Goal: Information Seeking & Learning: Learn about a topic

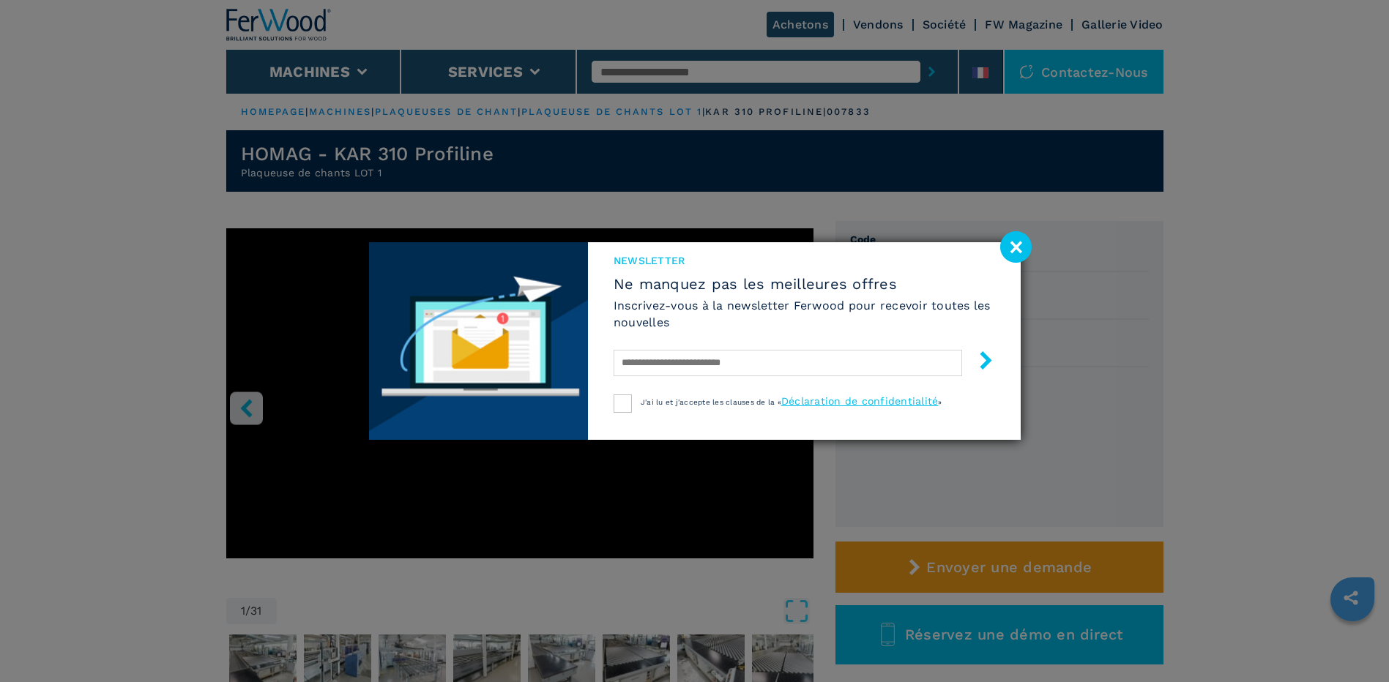
click at [1019, 246] on image at bounding box center [1015, 246] width 31 height 31
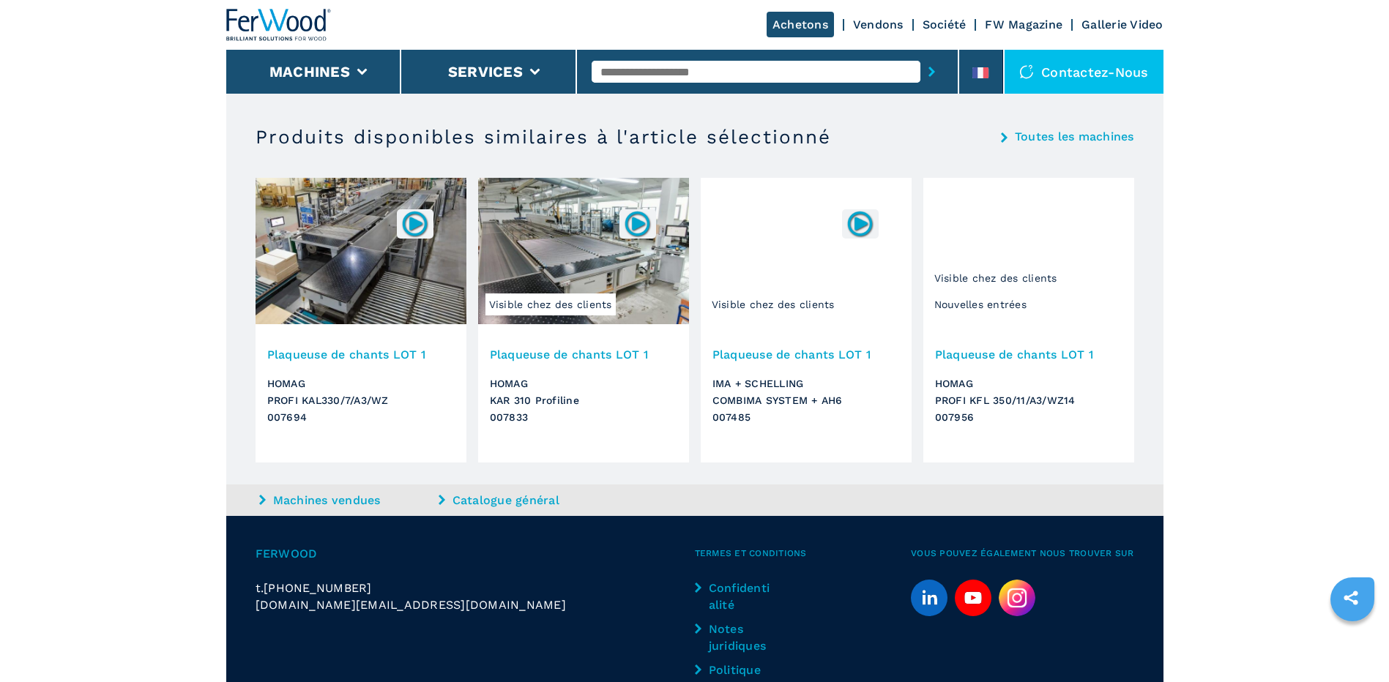
scroll to position [2396, 0]
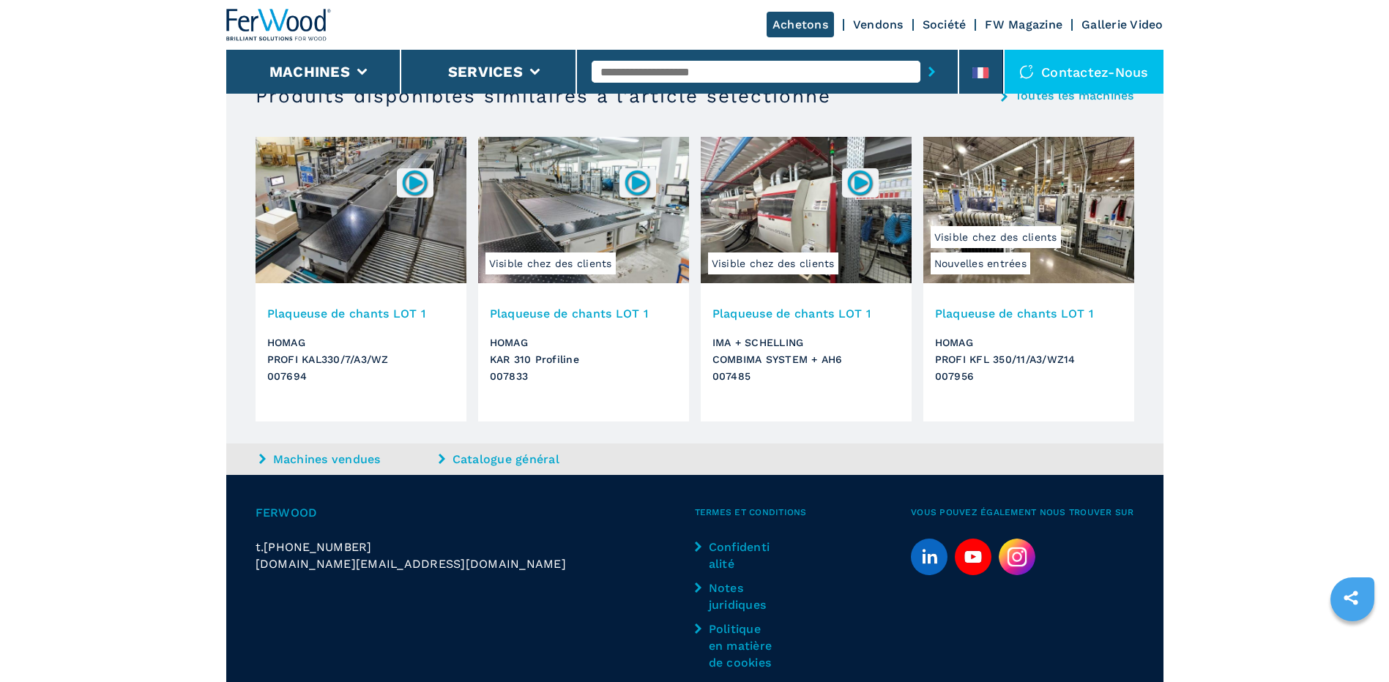
click at [345, 451] on link "Machines vendues" at bounding box center [347, 459] width 176 height 17
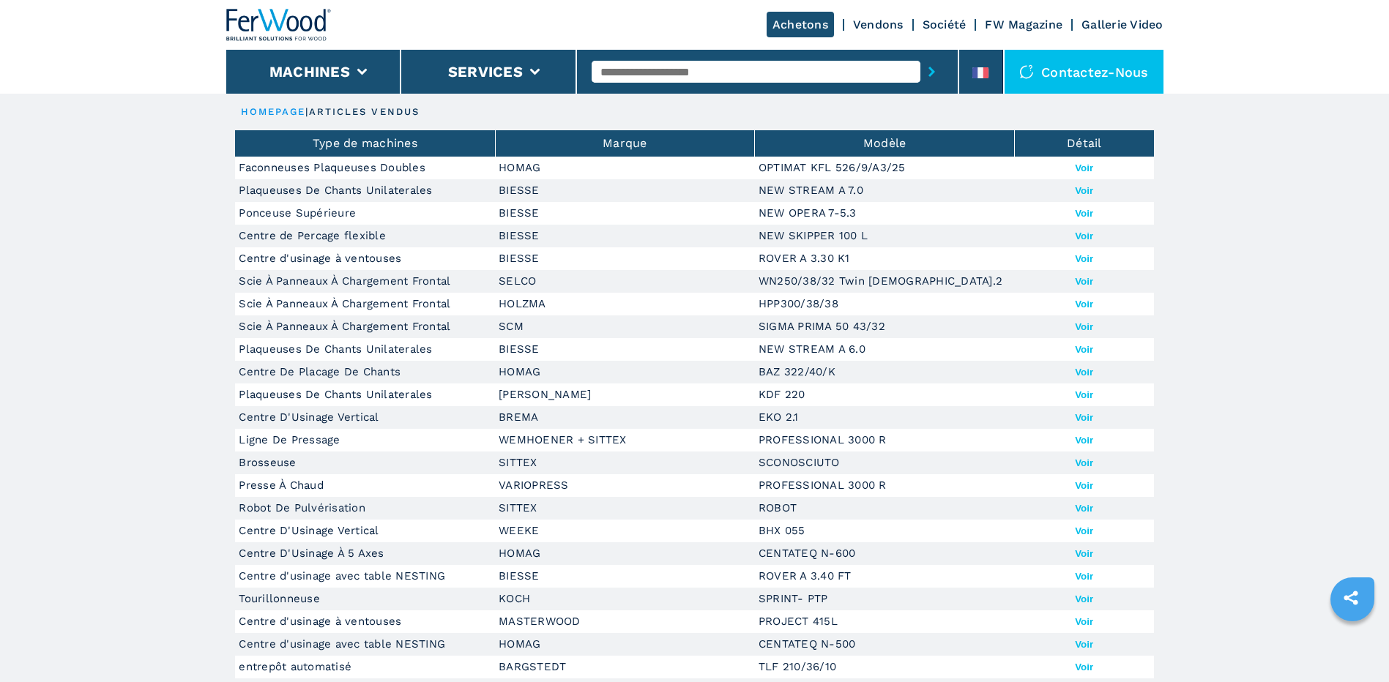
drag, startPoint x: 1100, startPoint y: 167, endPoint x: 1084, endPoint y: 168, distance: 15.4
click at [1084, 168] on button "Voir" at bounding box center [1084, 168] width 18 height 11
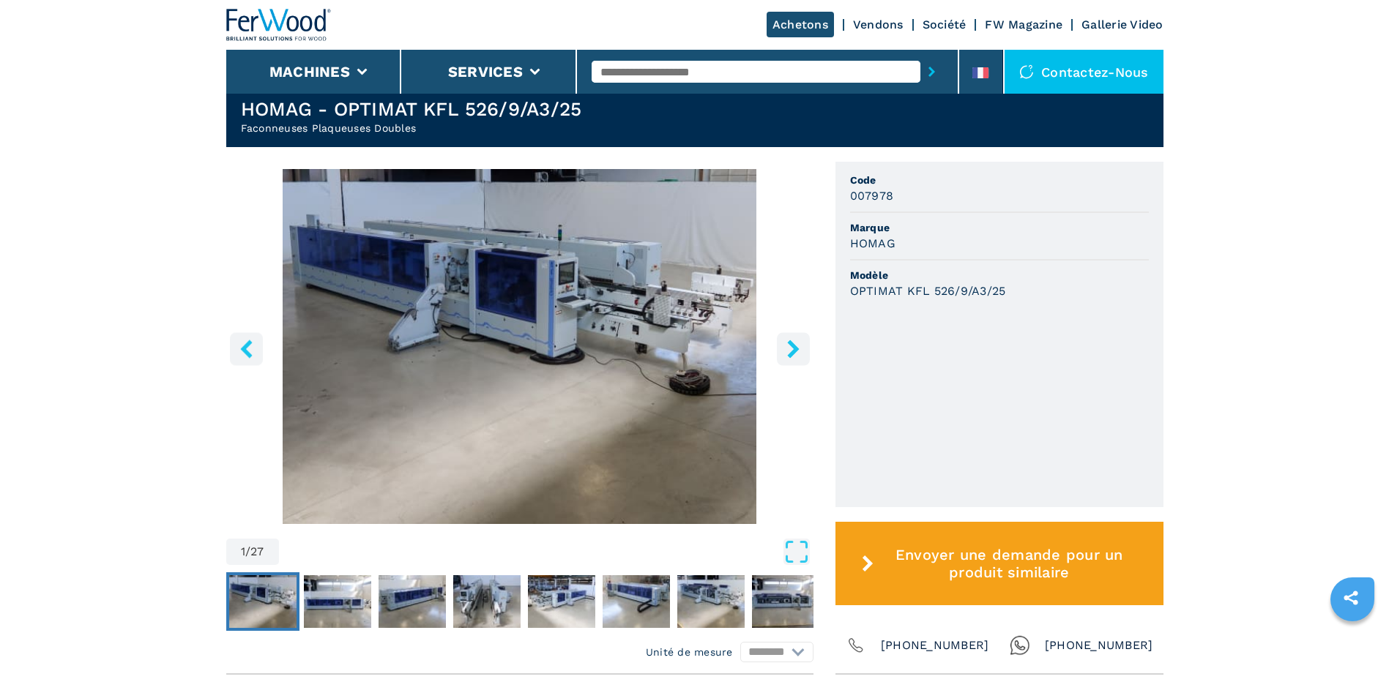
scroll to position [366, 0]
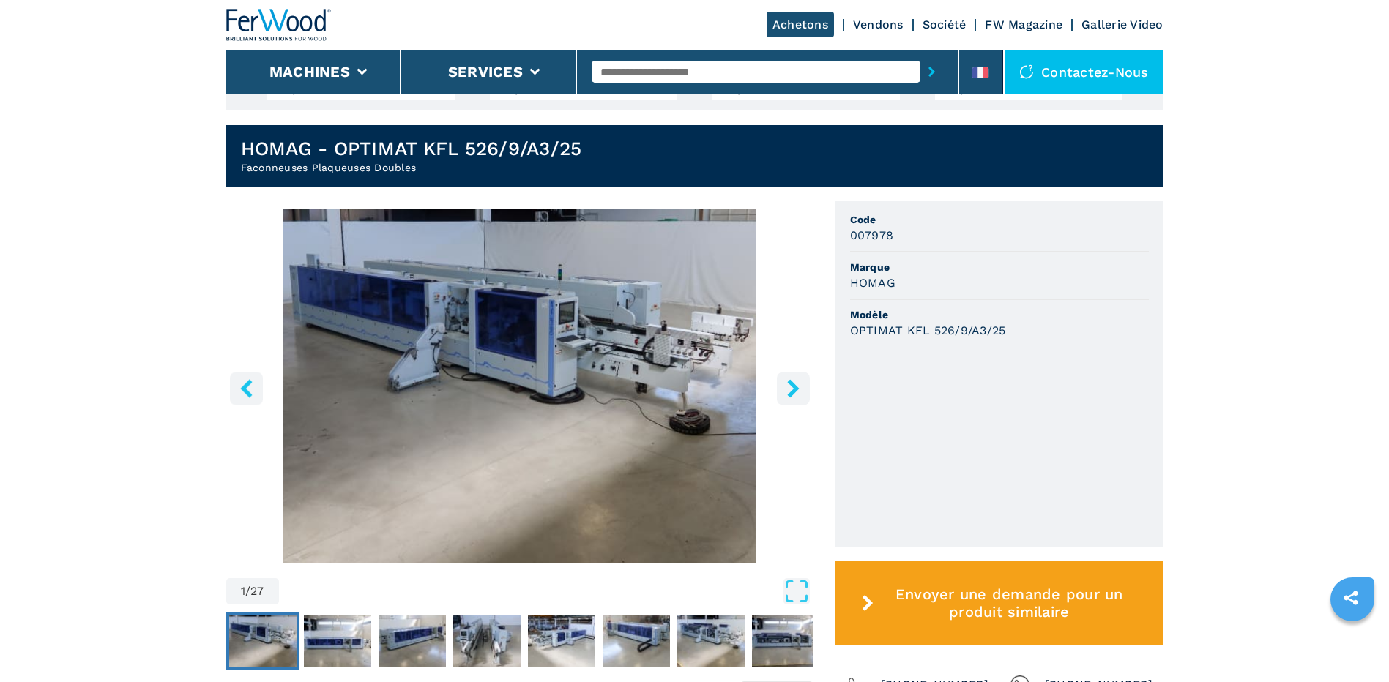
click at [797, 374] on button "right-button" at bounding box center [793, 388] width 33 height 33
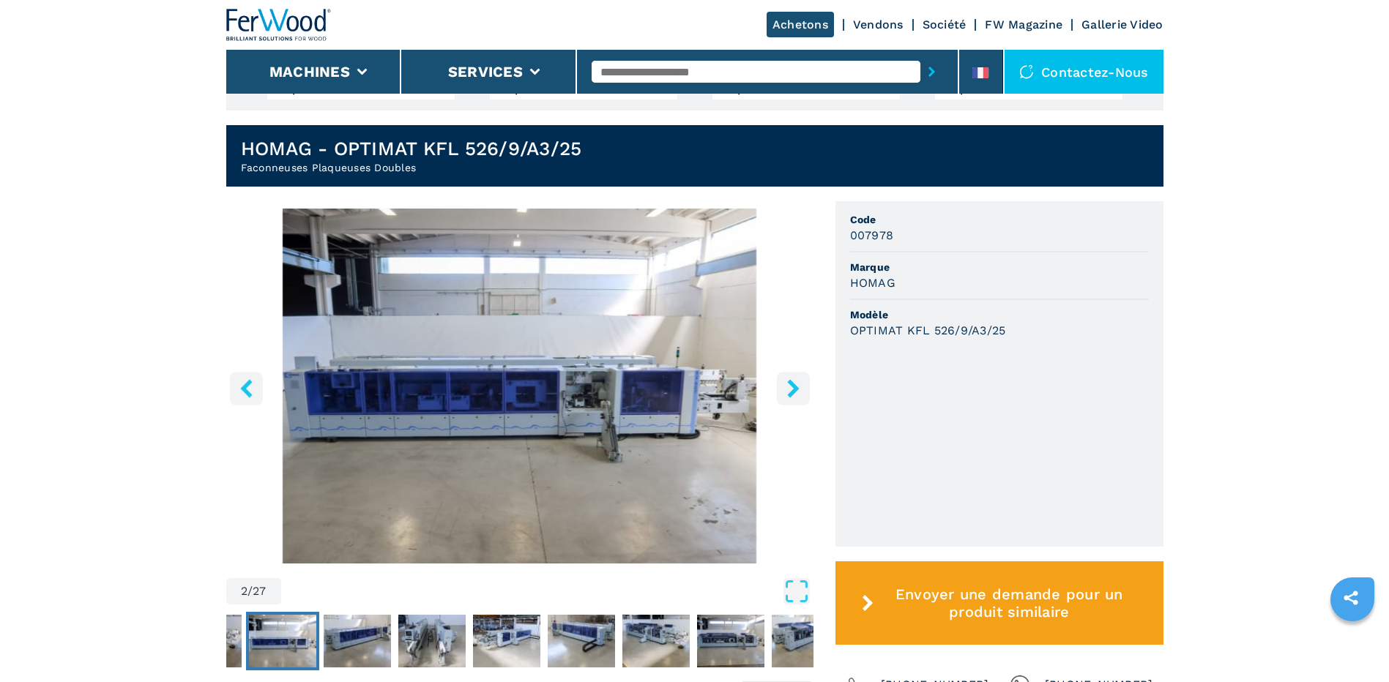
click at [795, 377] on button "right-button" at bounding box center [793, 388] width 33 height 33
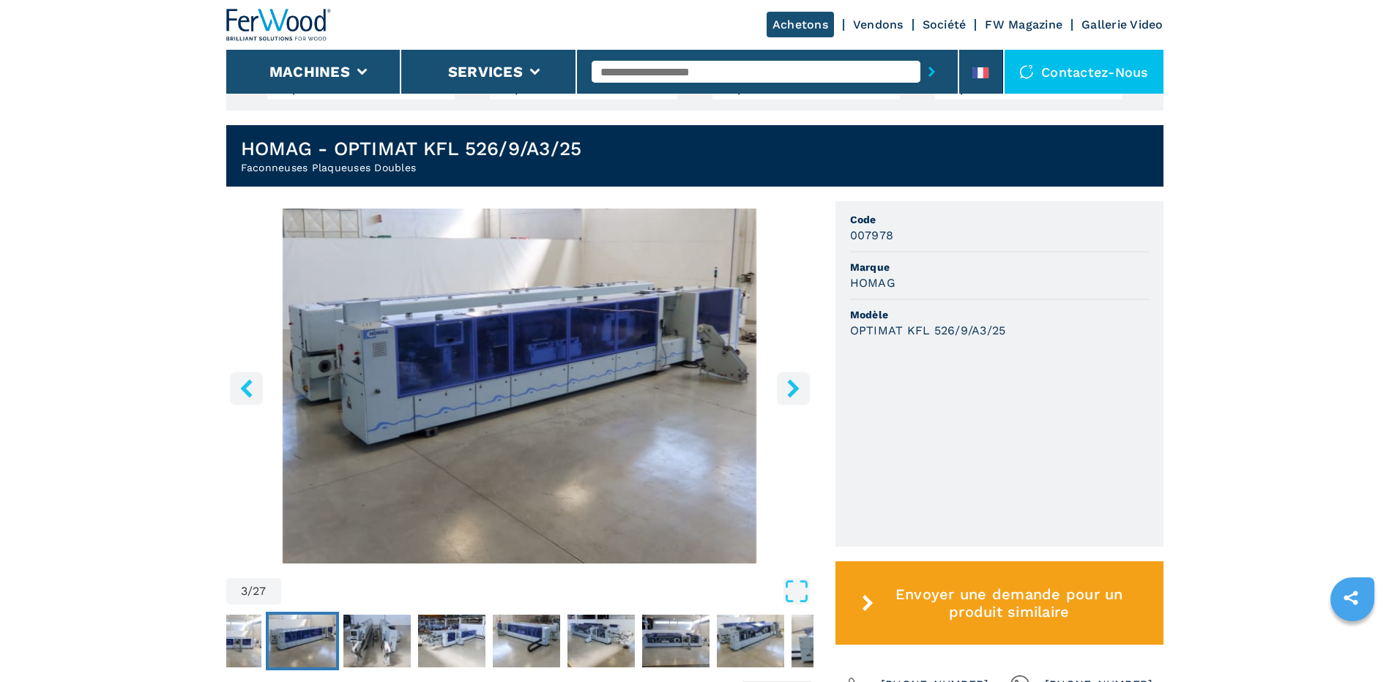
click at [795, 377] on button "right-button" at bounding box center [793, 388] width 33 height 33
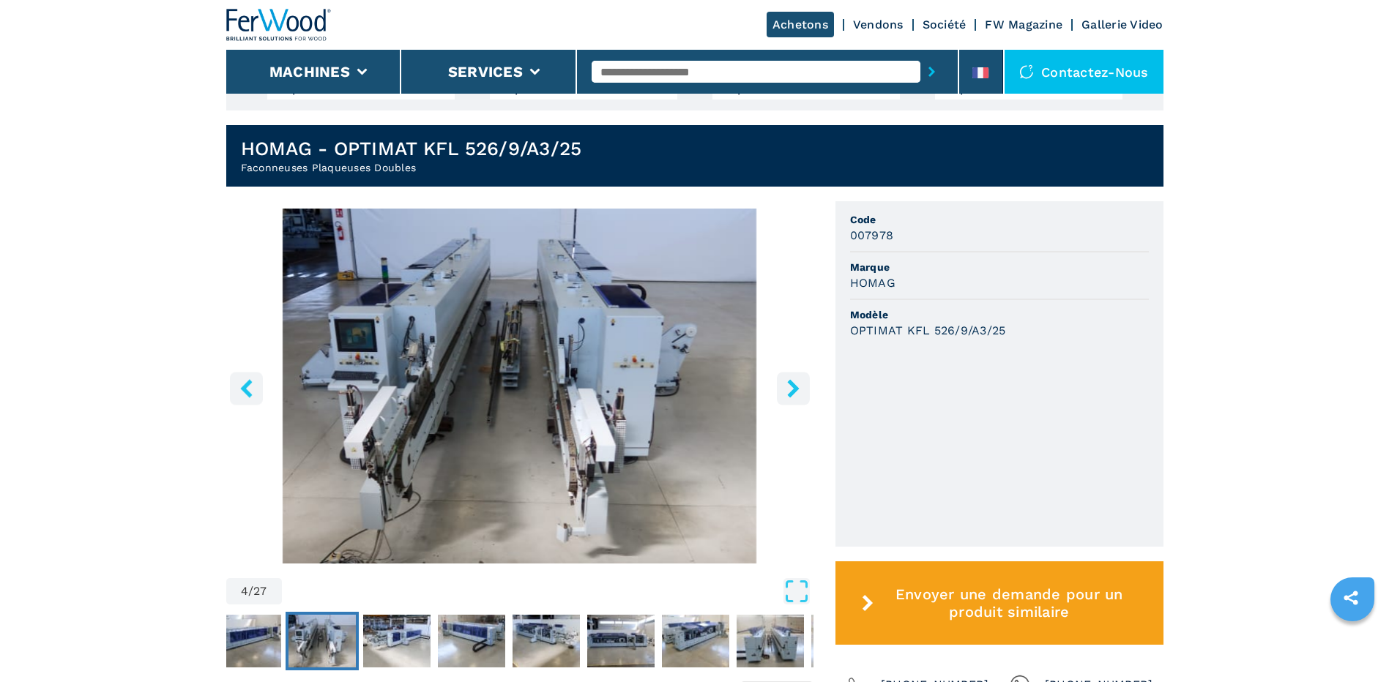
click at [795, 377] on button "right-button" at bounding box center [793, 388] width 33 height 33
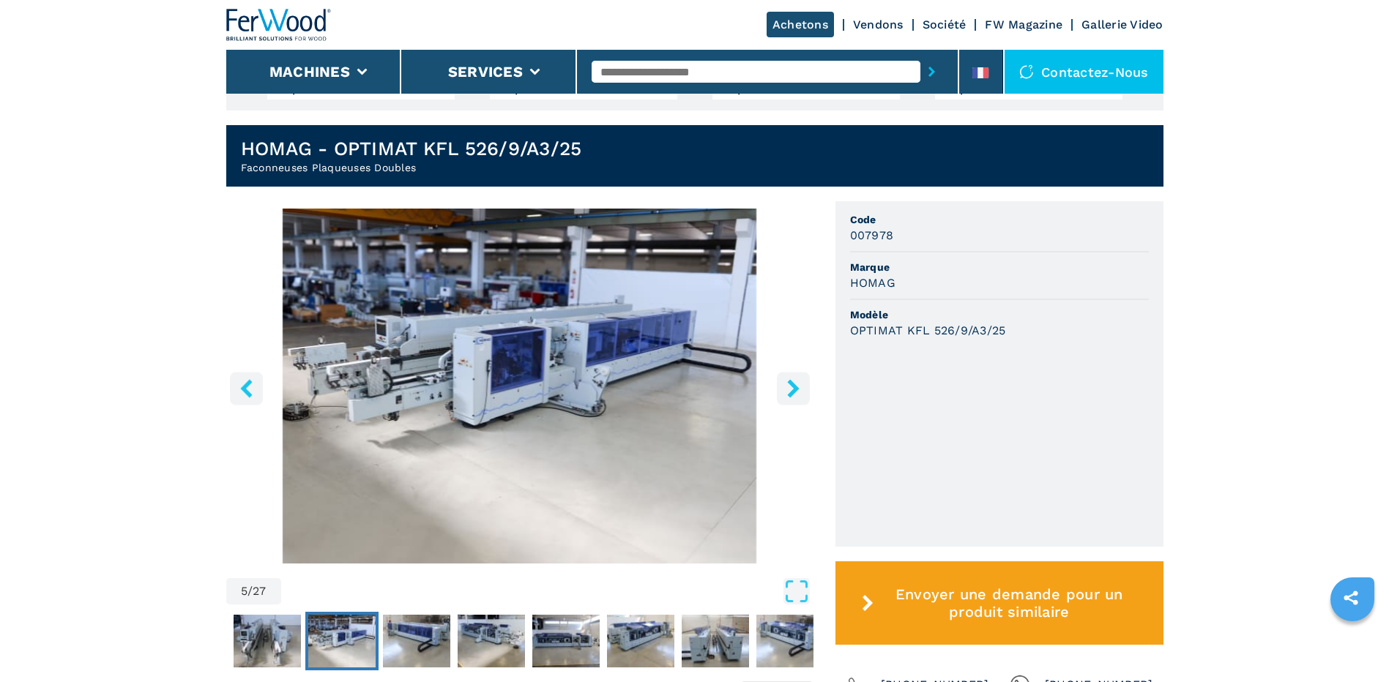
click at [430, 348] on img "Go to Slide 5" at bounding box center [519, 386] width 587 height 355
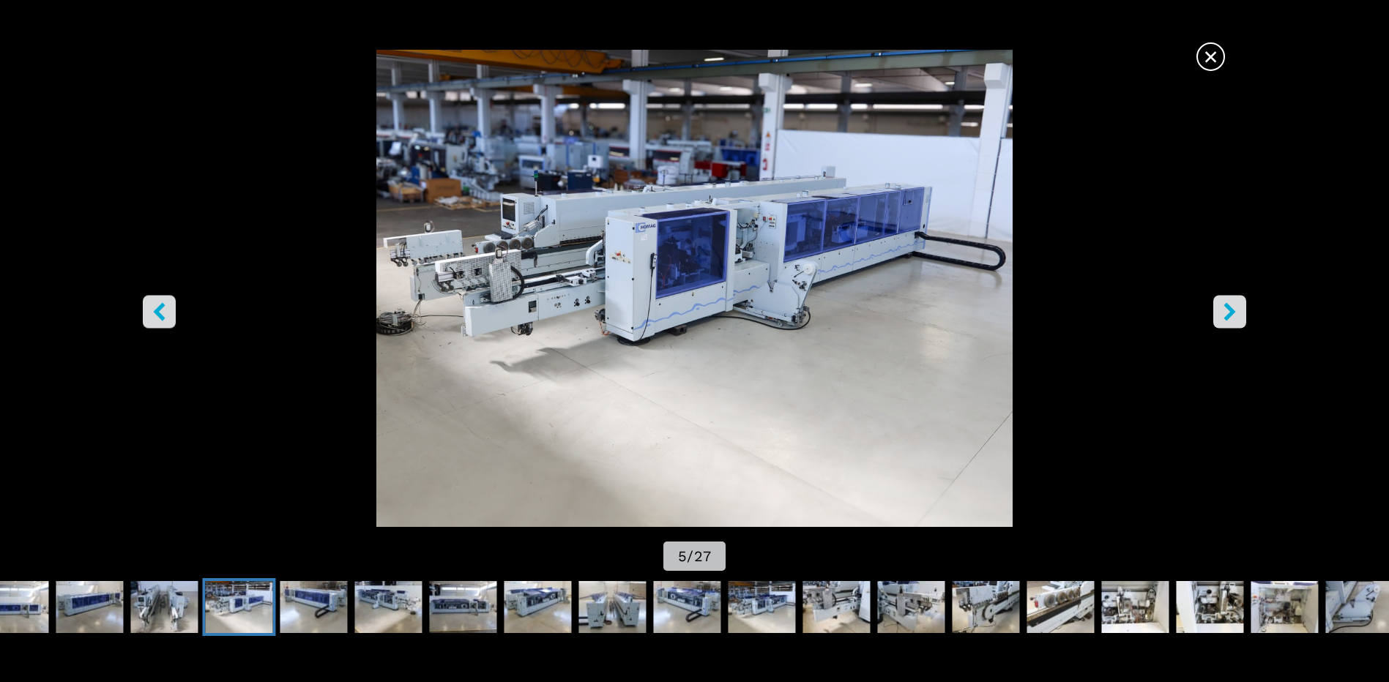
click at [1212, 320] on img "Go to Slide 5" at bounding box center [695, 288] width 1250 height 477
click at [1221, 316] on icon "right-button" at bounding box center [1230, 312] width 18 height 18
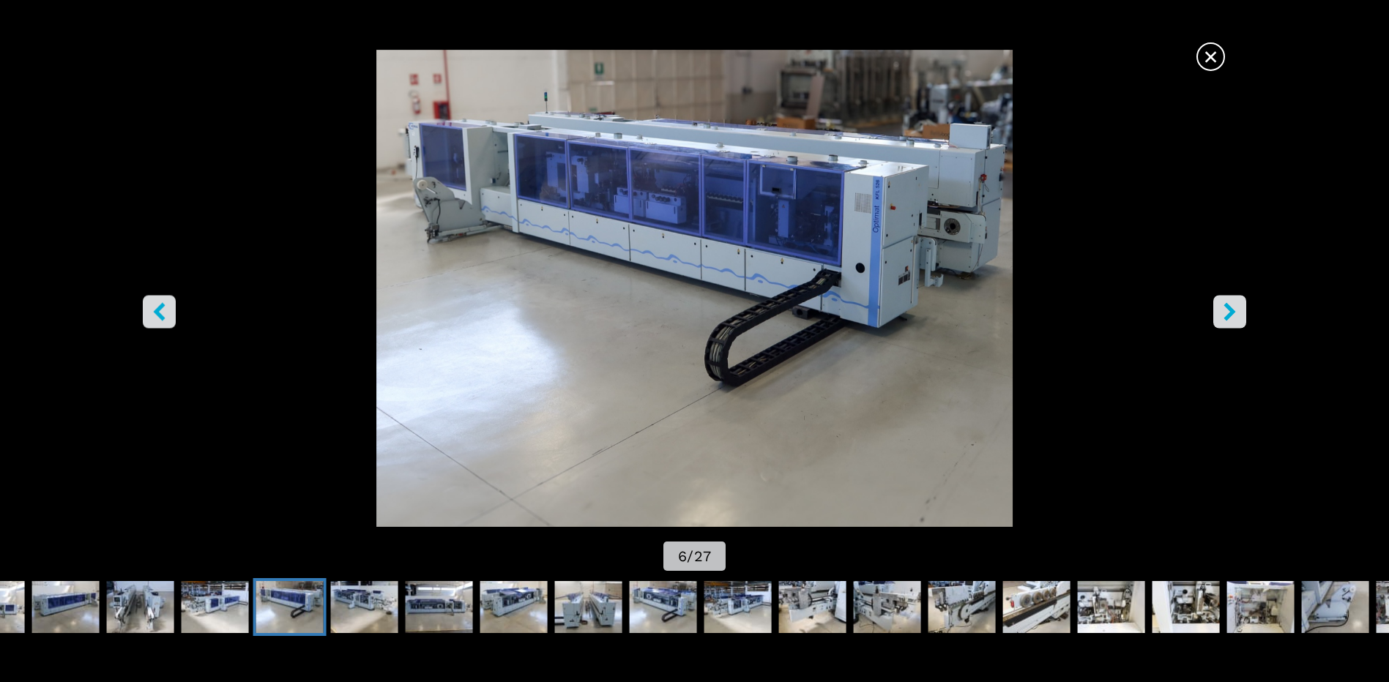
click at [1221, 316] on icon "right-button" at bounding box center [1230, 312] width 18 height 18
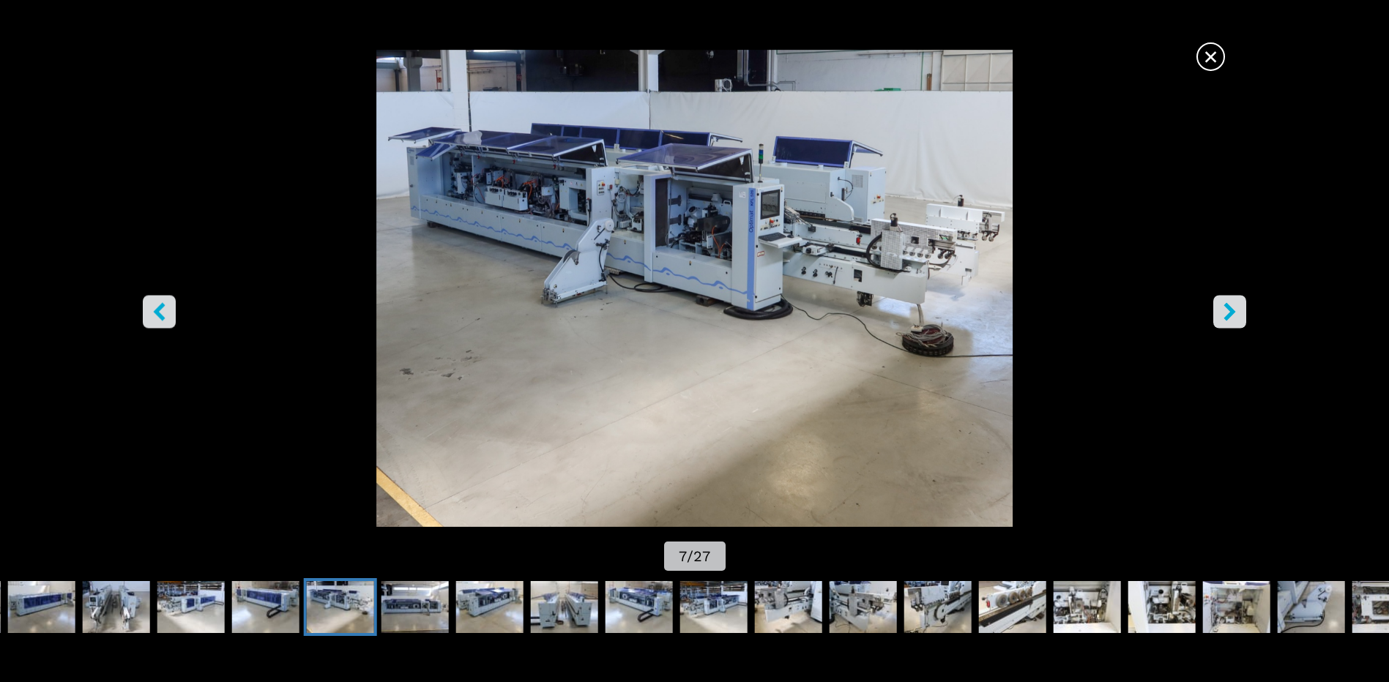
click at [1221, 316] on icon "right-button" at bounding box center [1230, 312] width 18 height 18
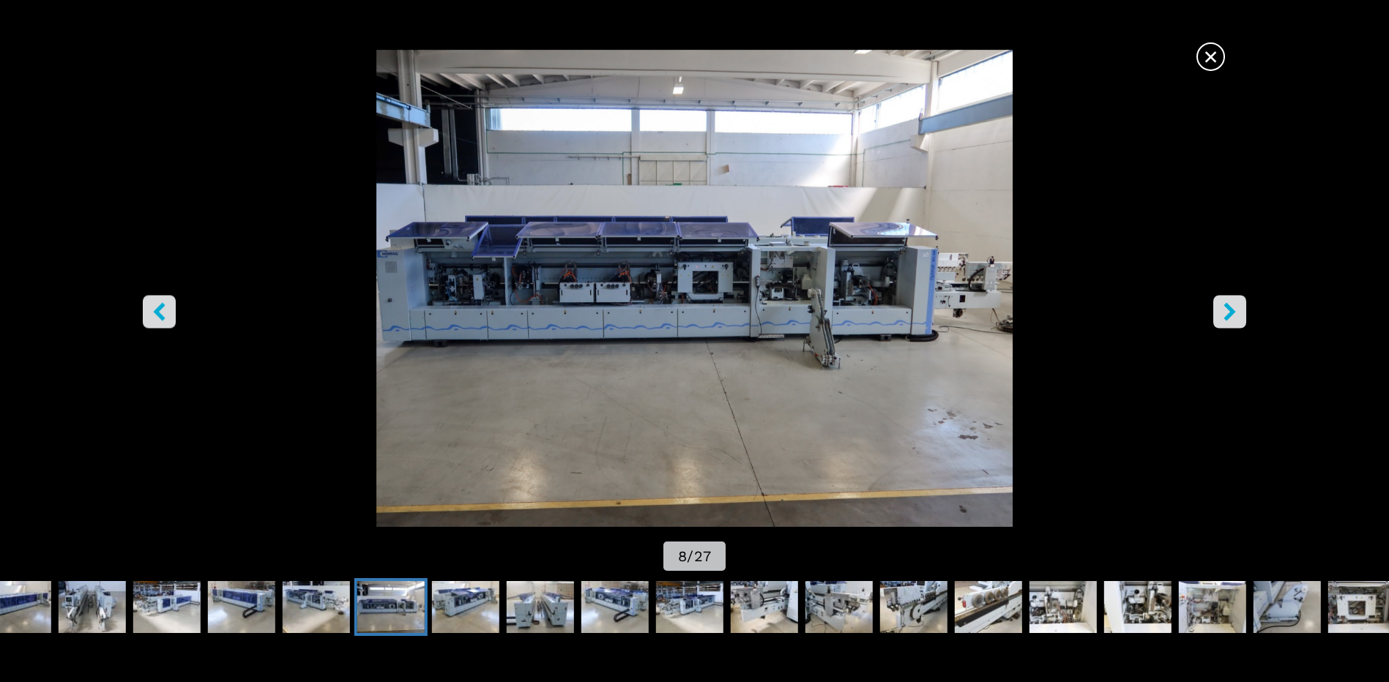
click at [1221, 316] on icon "right-button" at bounding box center [1230, 312] width 18 height 18
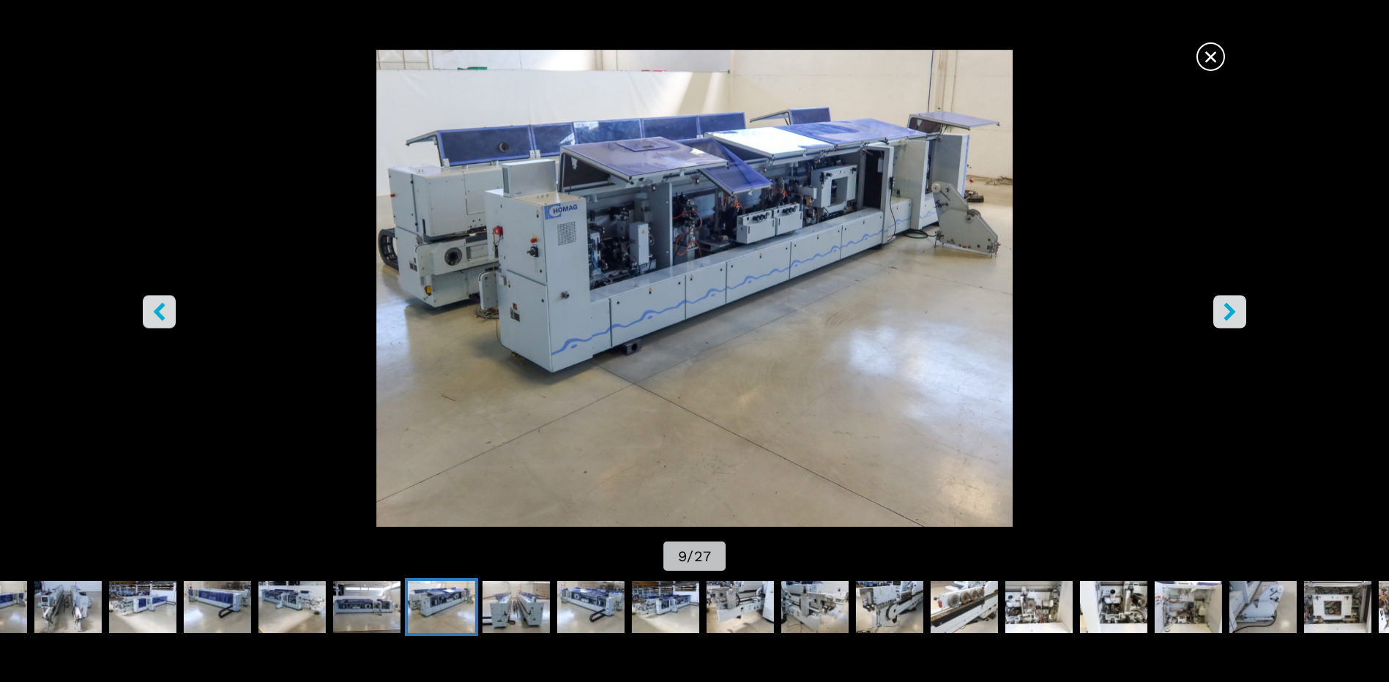
click at [1221, 316] on icon "right-button" at bounding box center [1230, 312] width 18 height 18
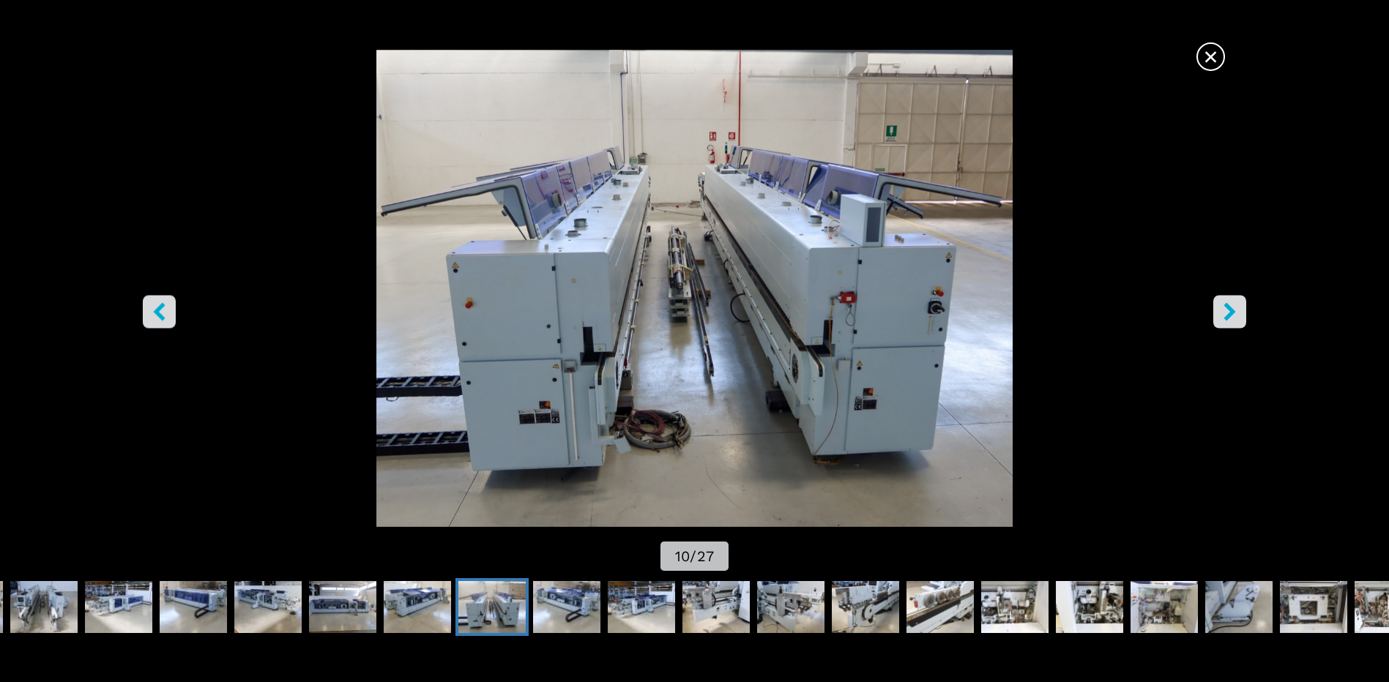
click at [1221, 316] on icon "right-button" at bounding box center [1230, 312] width 18 height 18
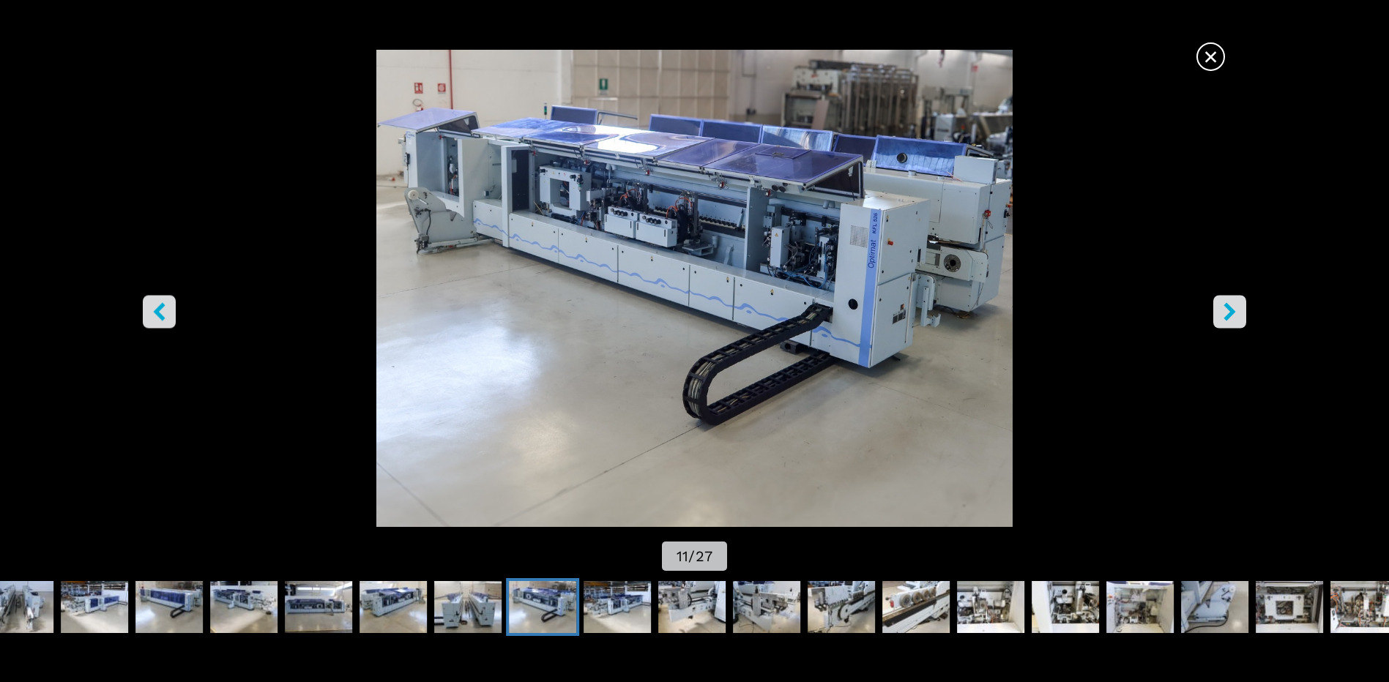
click at [1221, 316] on icon "right-button" at bounding box center [1230, 312] width 18 height 18
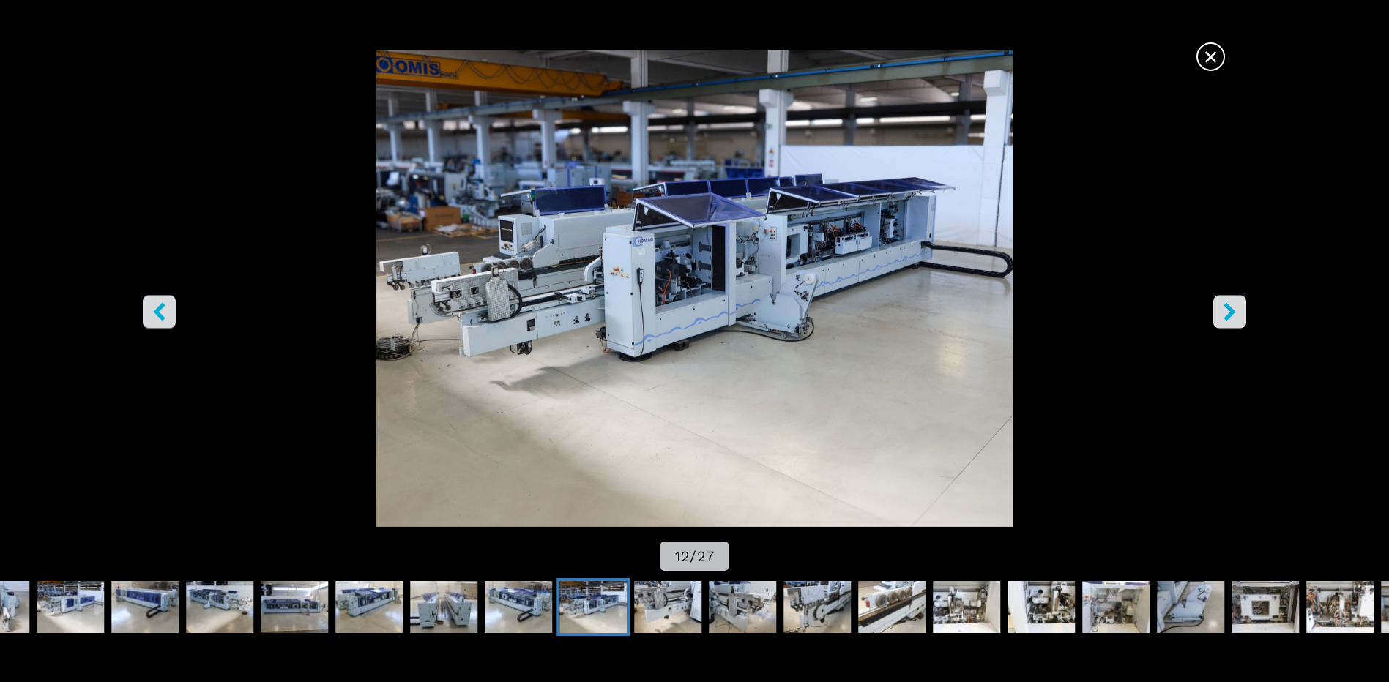
click at [1221, 316] on icon "right-button" at bounding box center [1230, 312] width 18 height 18
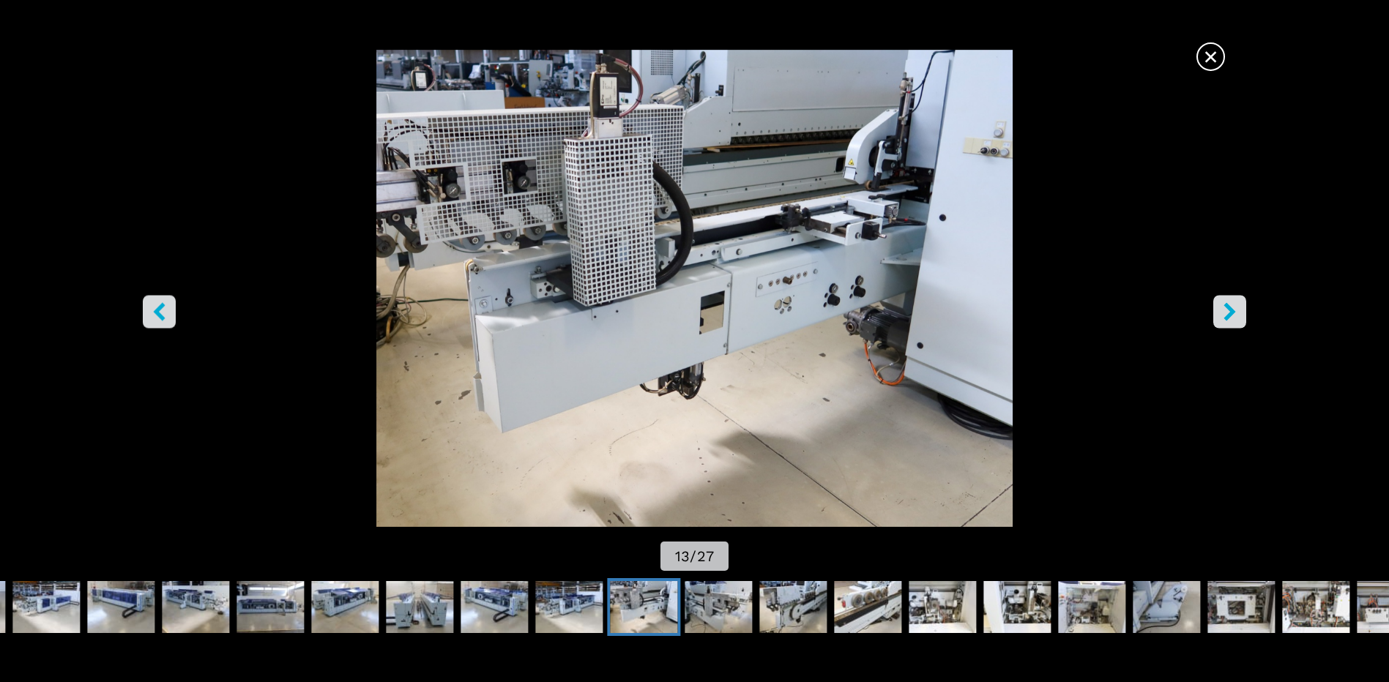
click at [1221, 316] on icon "right-button" at bounding box center [1230, 312] width 18 height 18
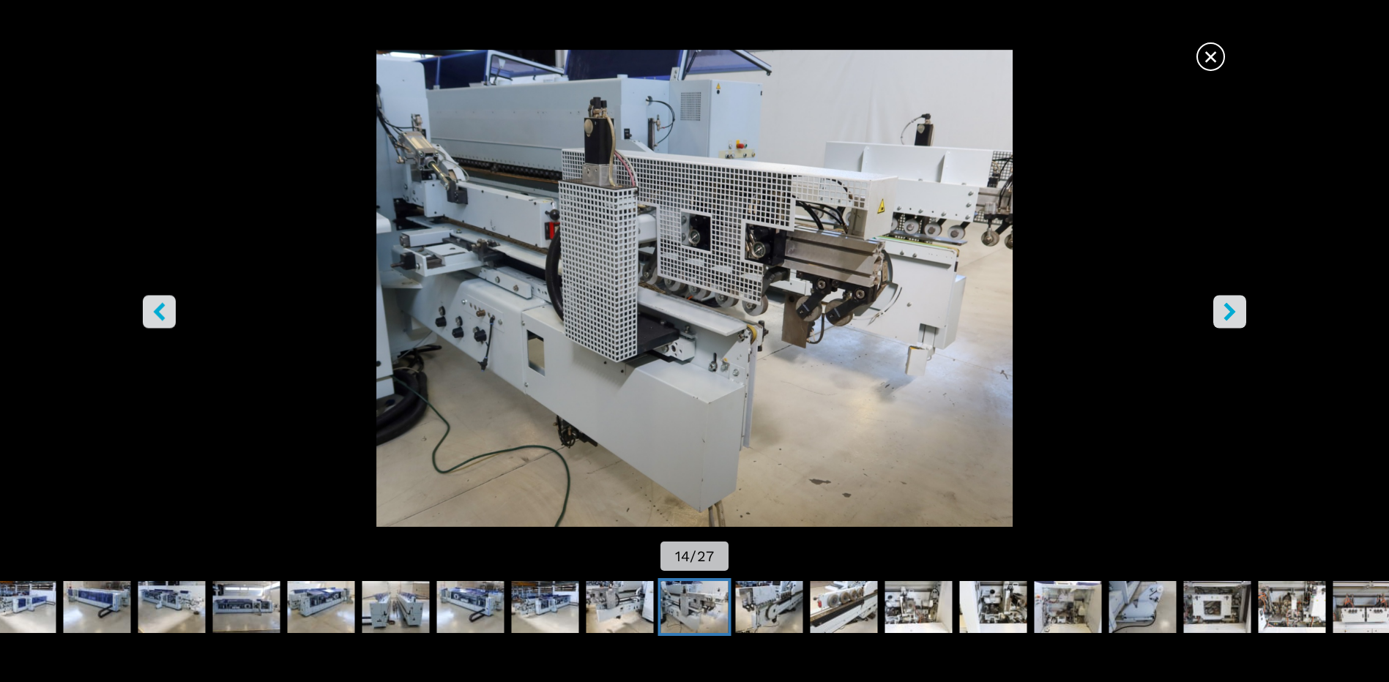
click at [1221, 316] on icon "right-button" at bounding box center [1230, 312] width 18 height 18
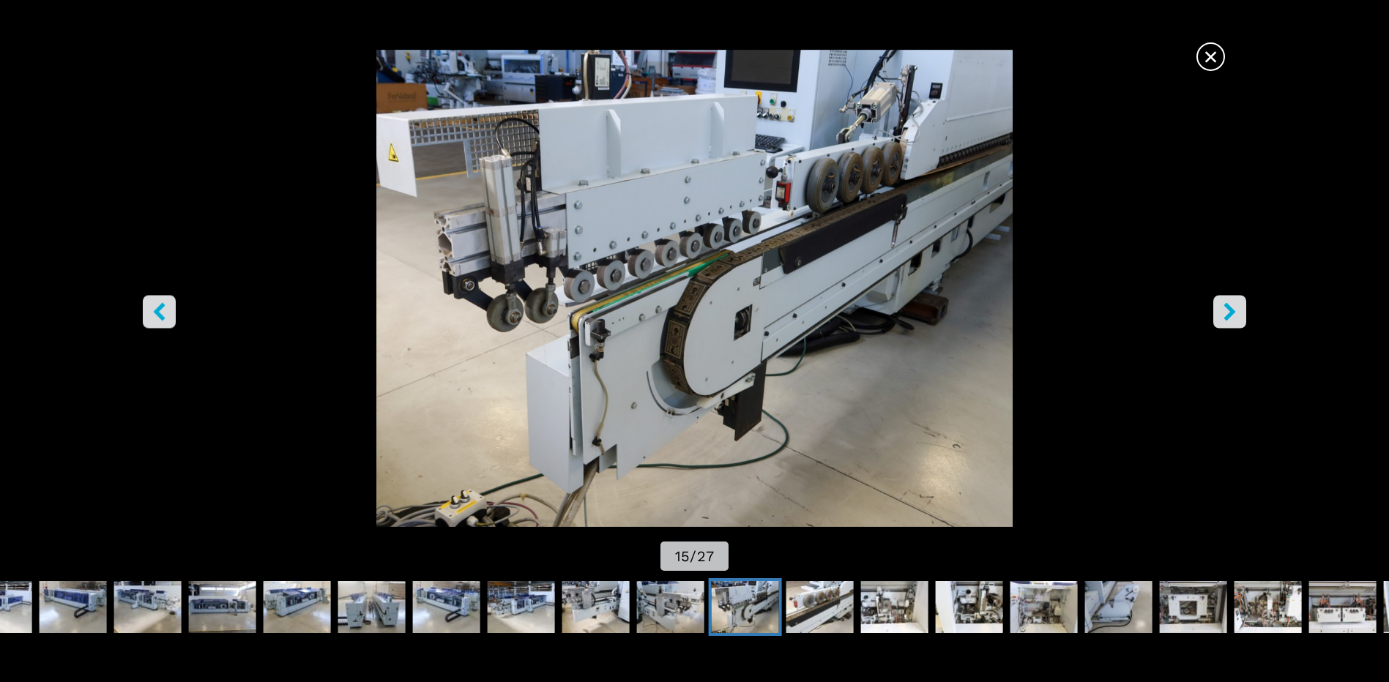
click at [1221, 316] on icon "right-button" at bounding box center [1230, 312] width 18 height 18
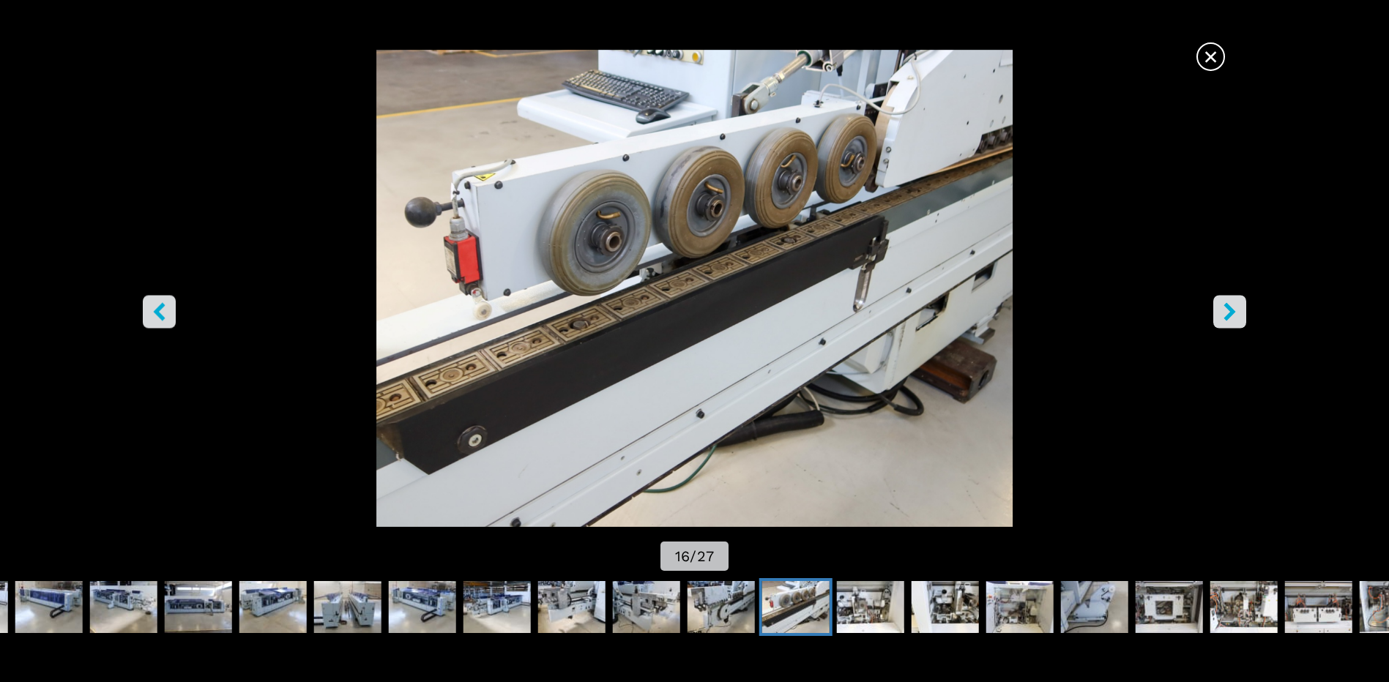
click at [1221, 316] on icon "right-button" at bounding box center [1230, 312] width 18 height 18
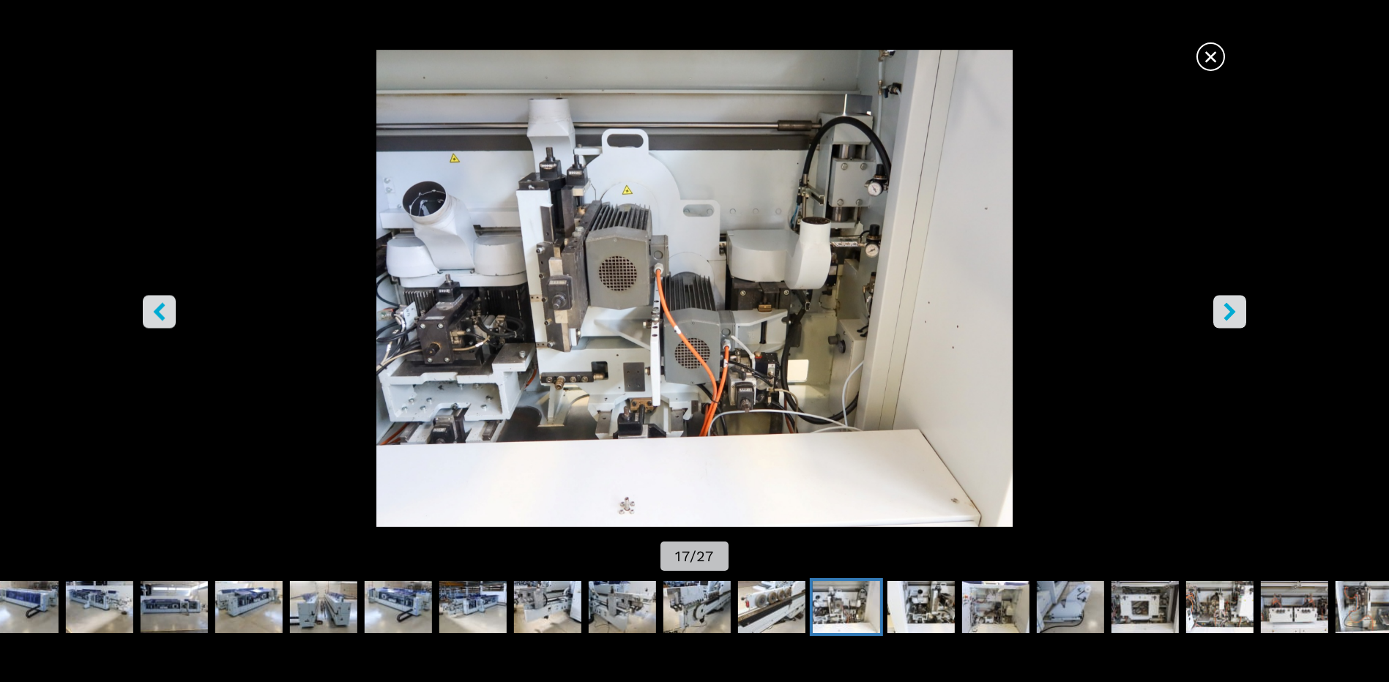
click at [1205, 52] on span "×" at bounding box center [1211, 54] width 26 height 26
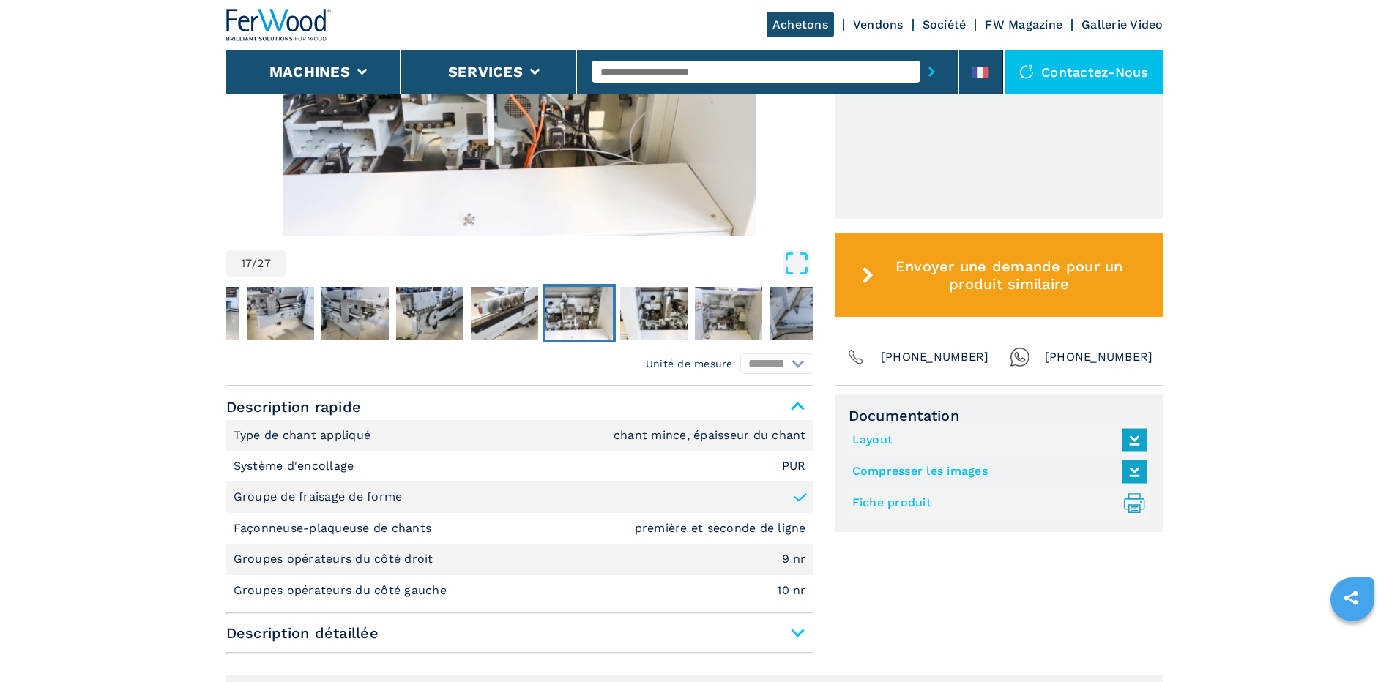
scroll to position [659, 0]
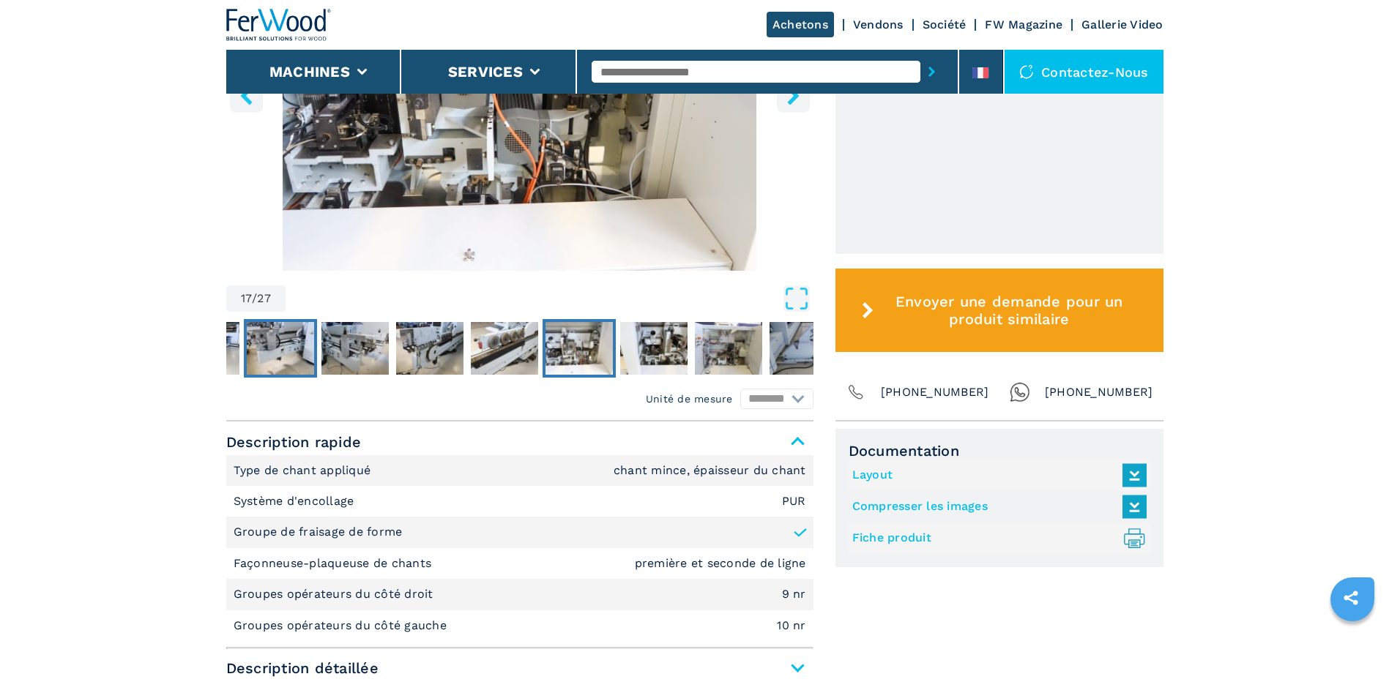
click at [261, 343] on img "Go to Slide 13" at bounding box center [280, 348] width 67 height 53
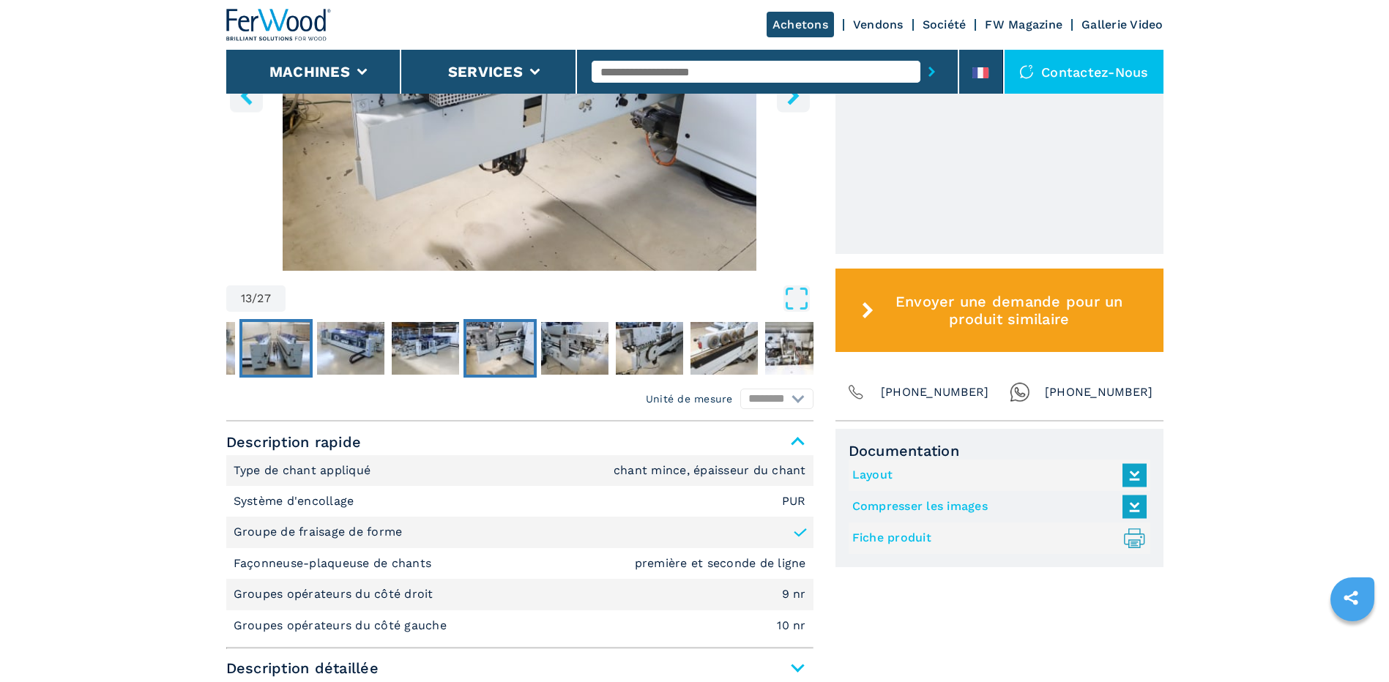
click at [261, 343] on img "Go to Slide 10" at bounding box center [275, 348] width 67 height 53
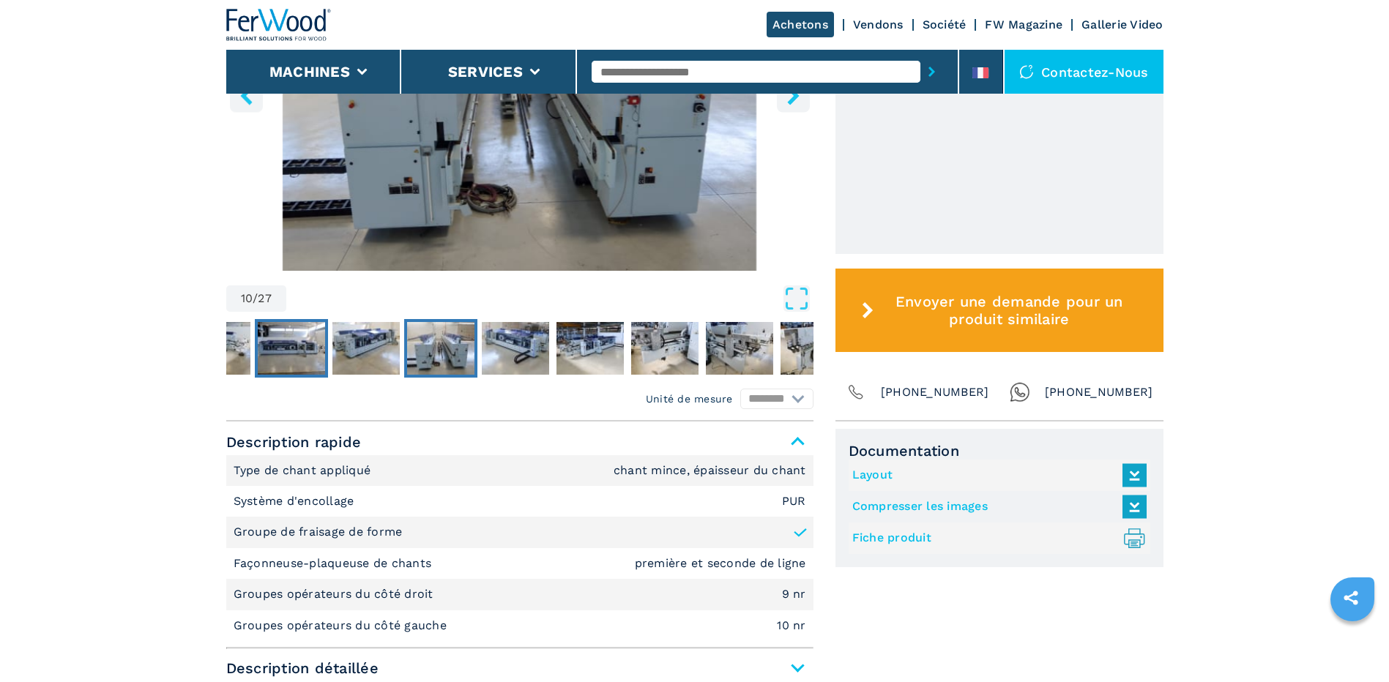
click at [258, 345] on img "Go to Slide 8" at bounding box center [291, 348] width 67 height 53
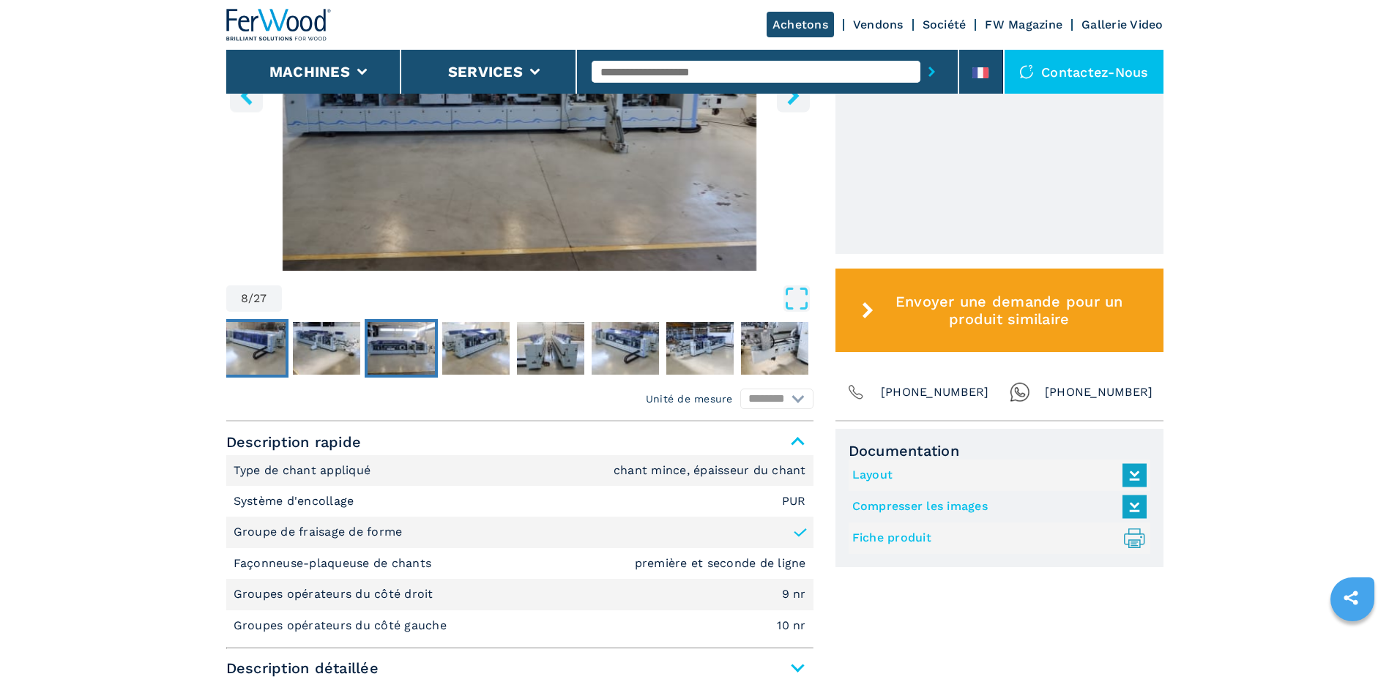
click at [256, 345] on img "Go to Slide 6" at bounding box center [251, 348] width 67 height 53
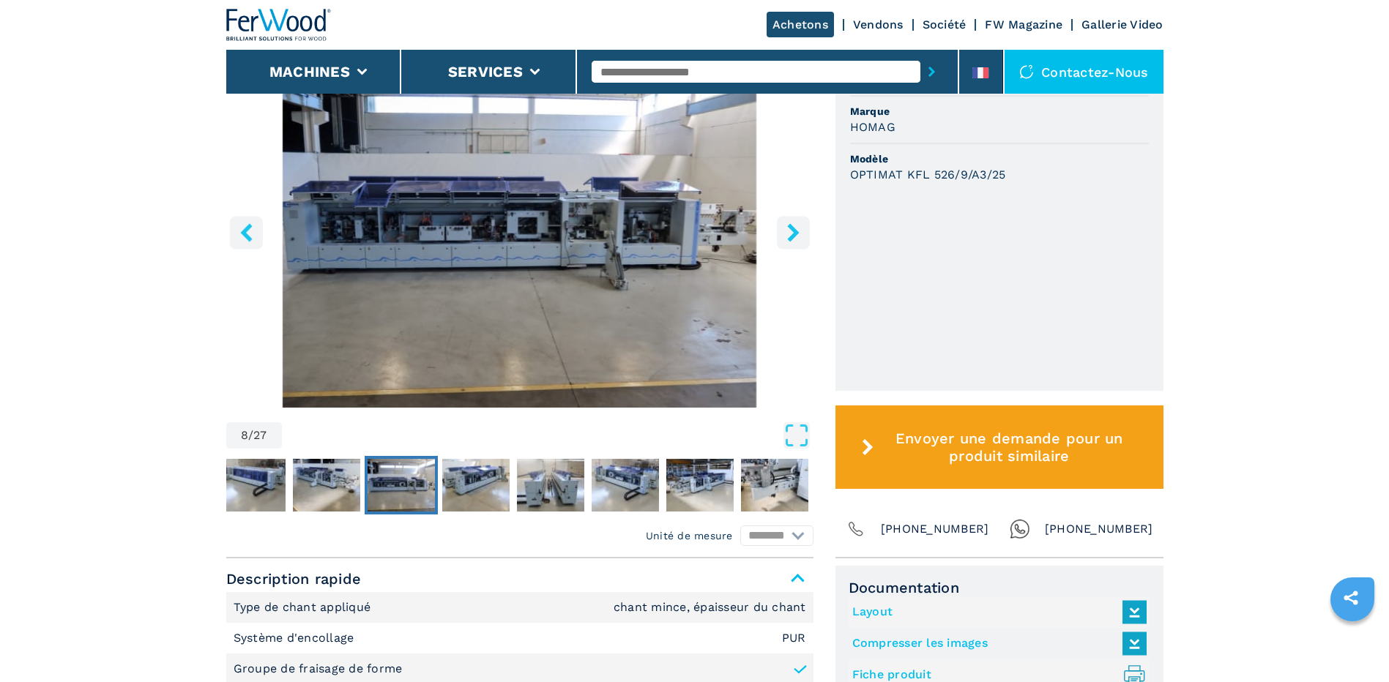
scroll to position [366, 0]
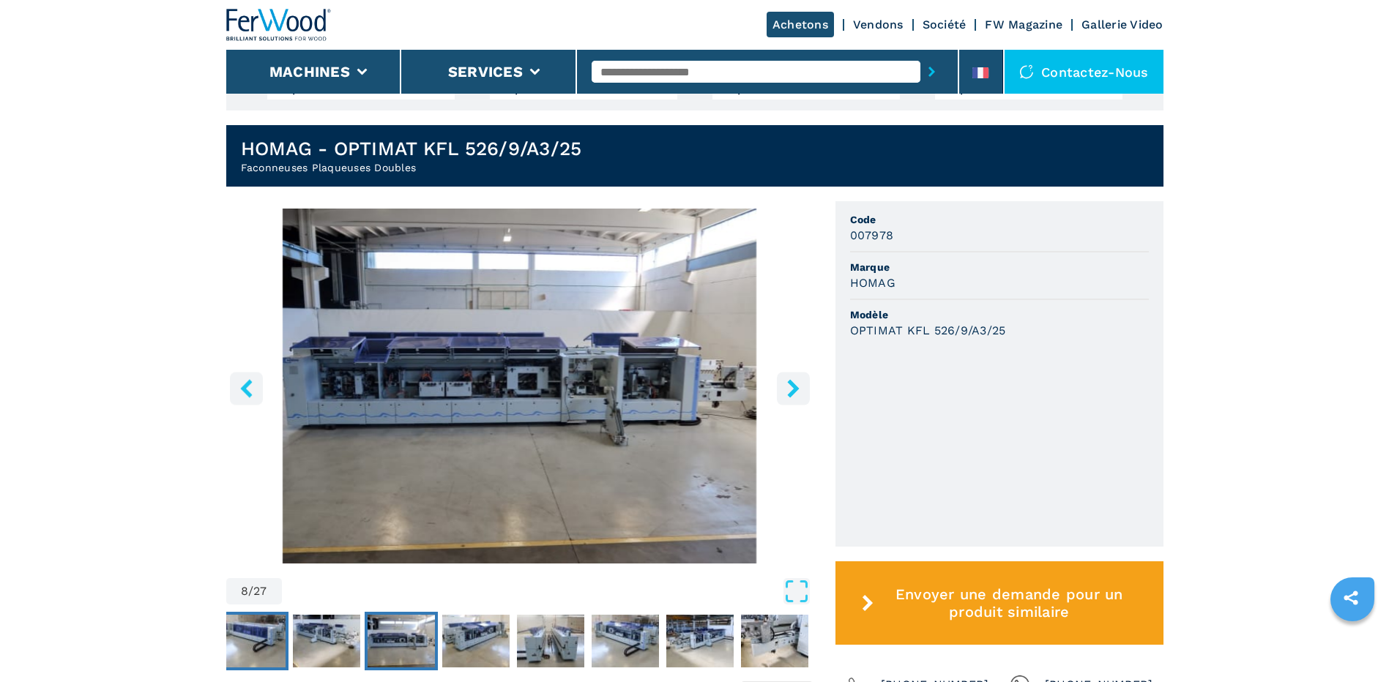
click at [262, 664] on img "Go to Slide 6" at bounding box center [251, 641] width 67 height 53
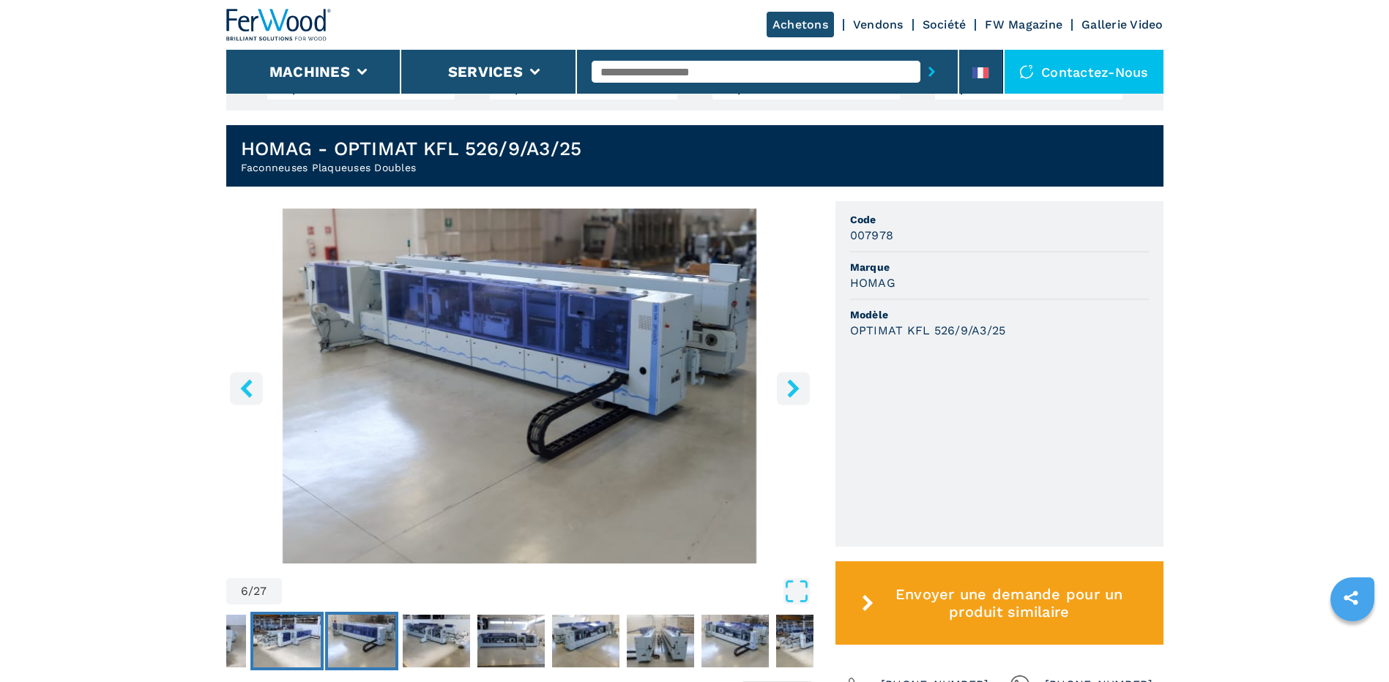
click at [270, 644] on img "Go to Slide 5" at bounding box center [286, 641] width 67 height 53
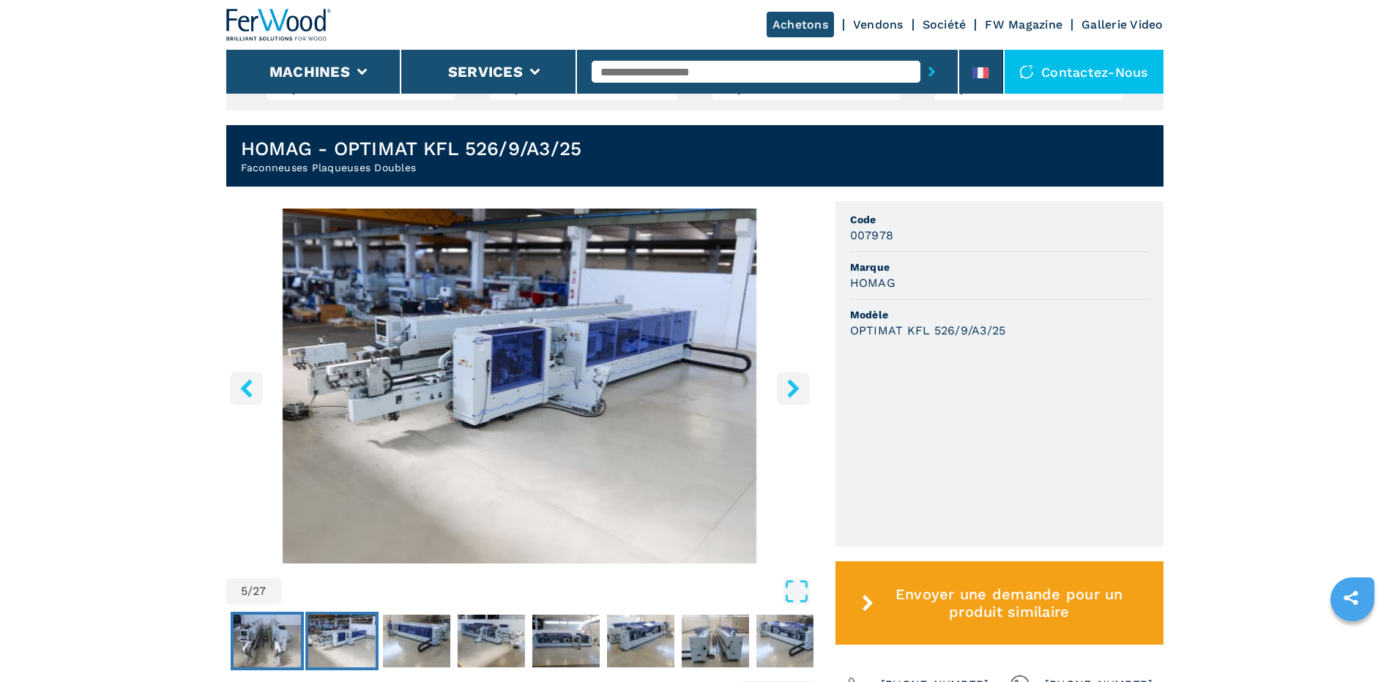
click at [251, 639] on img "Go to Slide 4" at bounding box center [267, 641] width 67 height 53
click at [251, 637] on img "Go to Slide 4" at bounding box center [267, 641] width 67 height 53
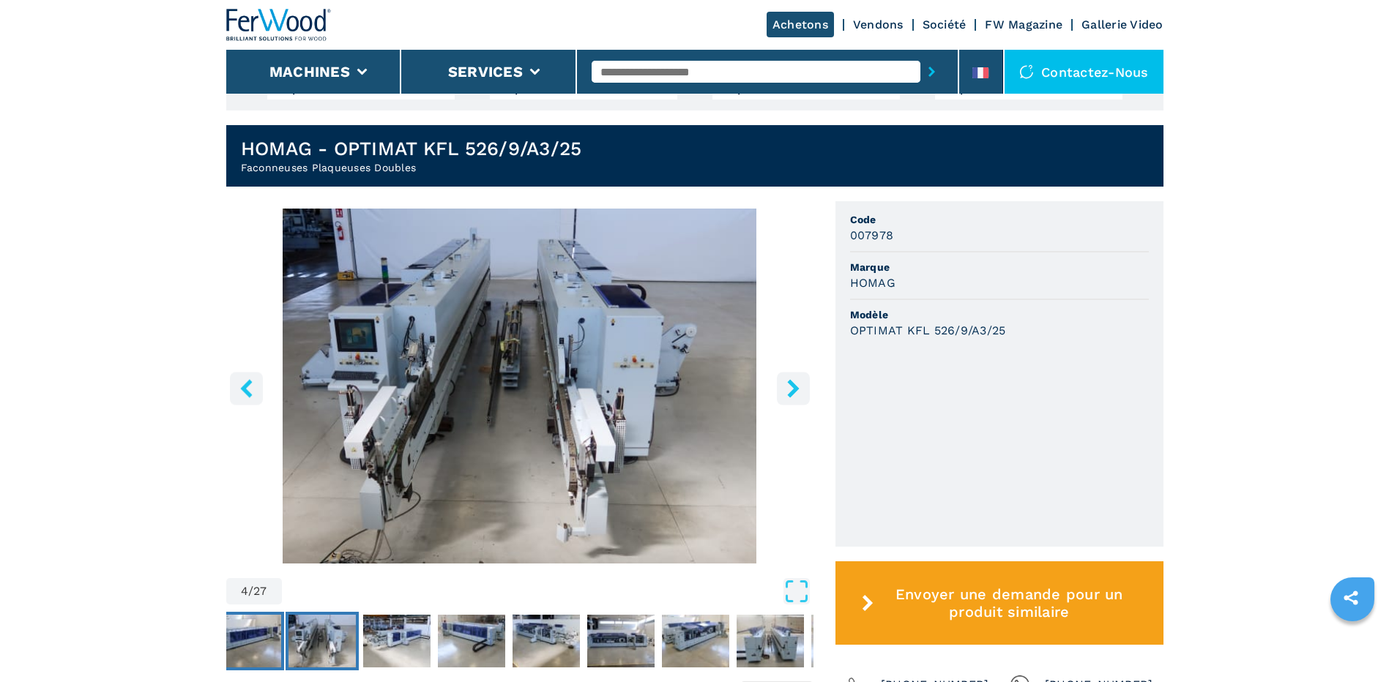
click at [239, 628] on img "Go to Slide 3" at bounding box center [247, 641] width 67 height 53
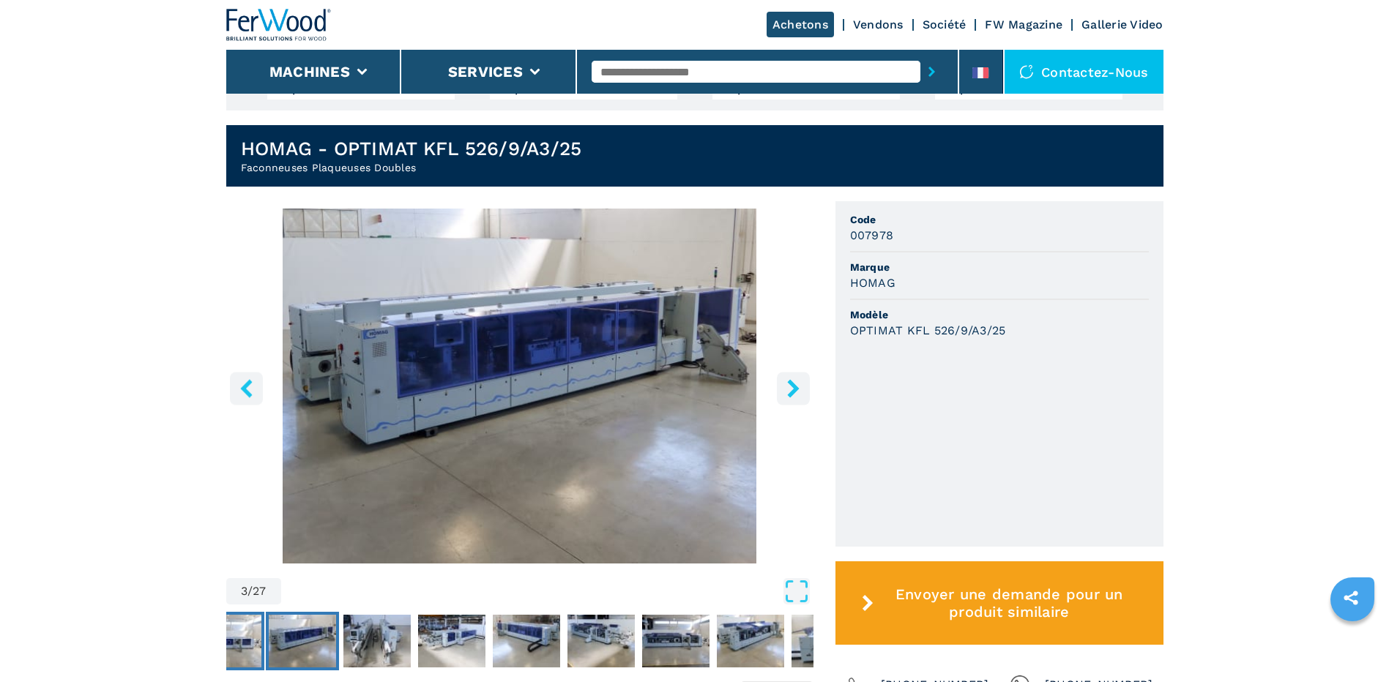
click at [241, 633] on img "Go to Slide 2" at bounding box center [227, 641] width 67 height 53
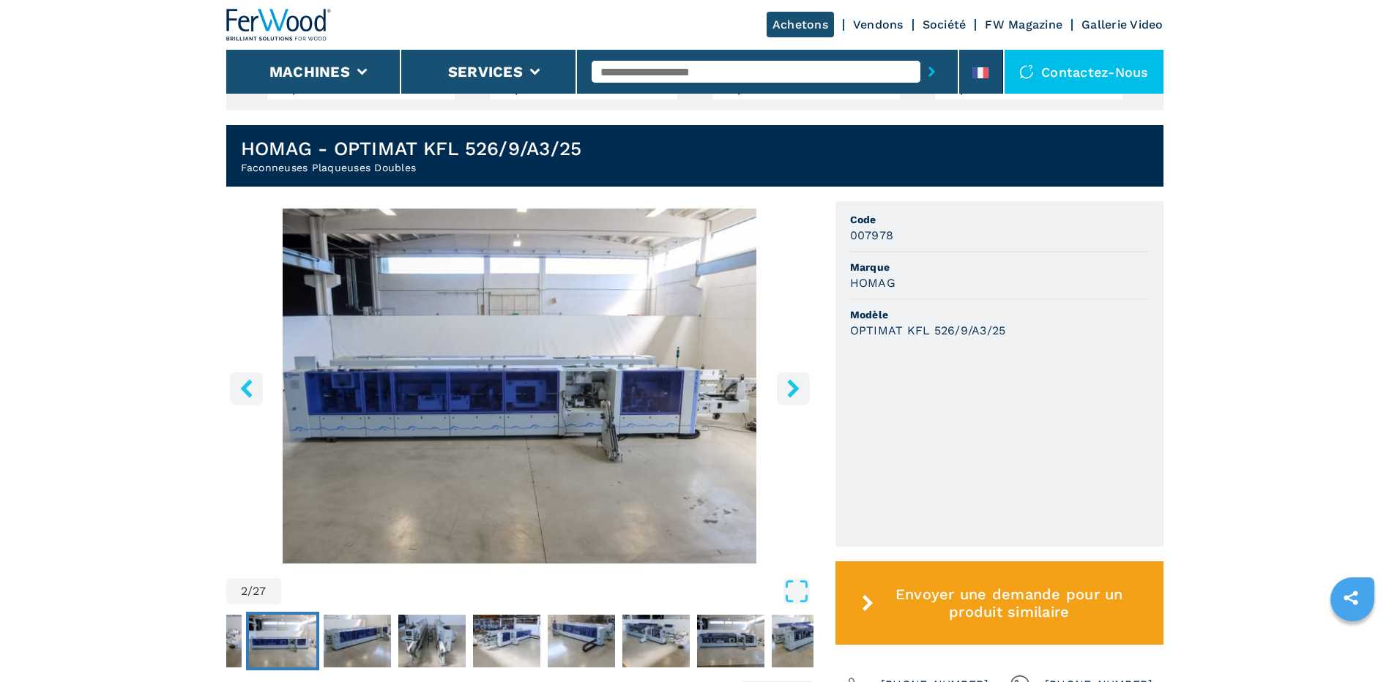
click at [257, 392] on button "left-button" at bounding box center [246, 388] width 33 height 33
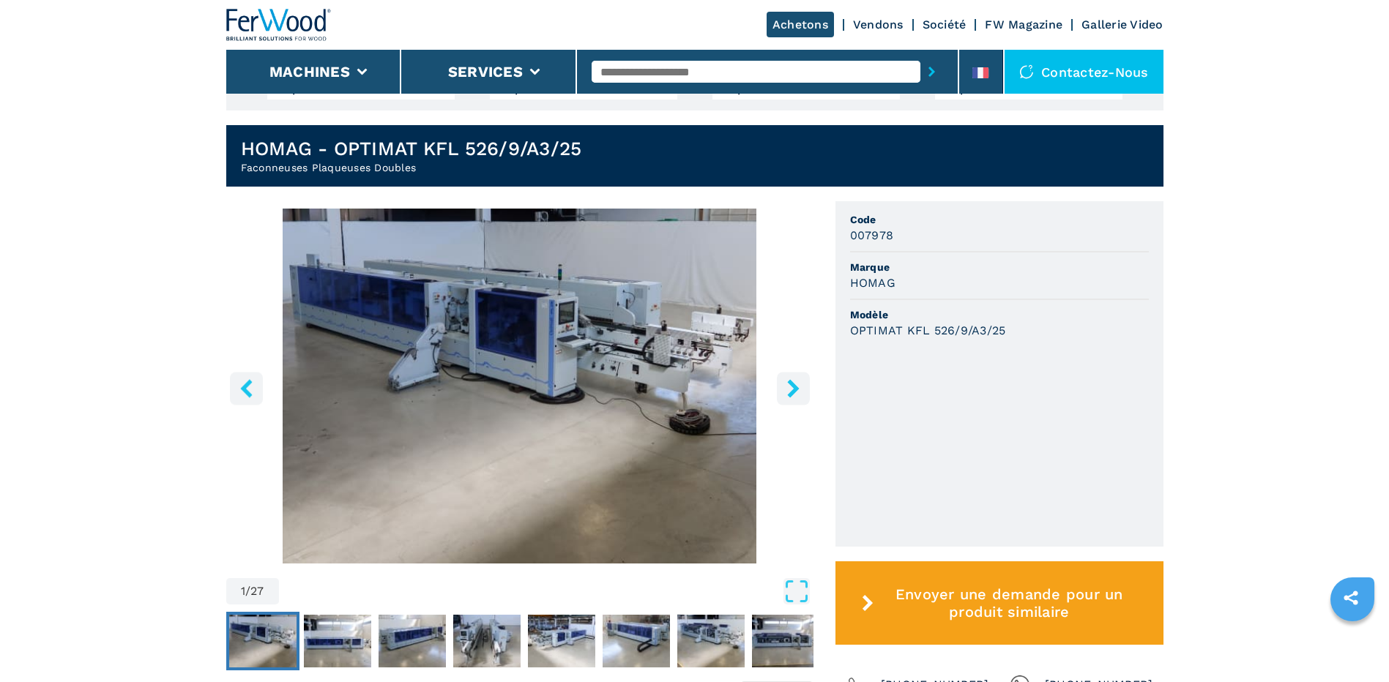
click at [257, 392] on button "left-button" at bounding box center [246, 388] width 33 height 33
drag, startPoint x: 285, startPoint y: 628, endPoint x: 611, endPoint y: 342, distance: 433.3
click at [611, 342] on img "Go to Slide 1" at bounding box center [519, 386] width 587 height 355
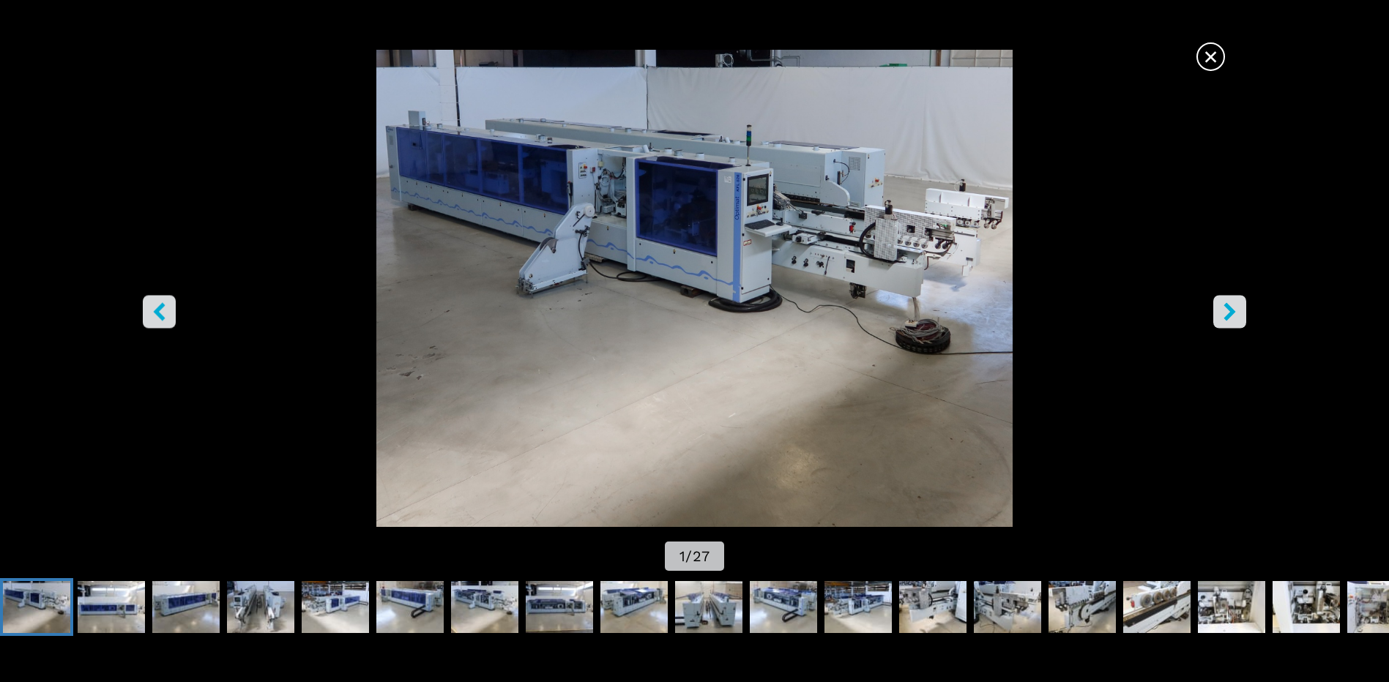
click at [1240, 309] on button "right-button" at bounding box center [1229, 312] width 33 height 33
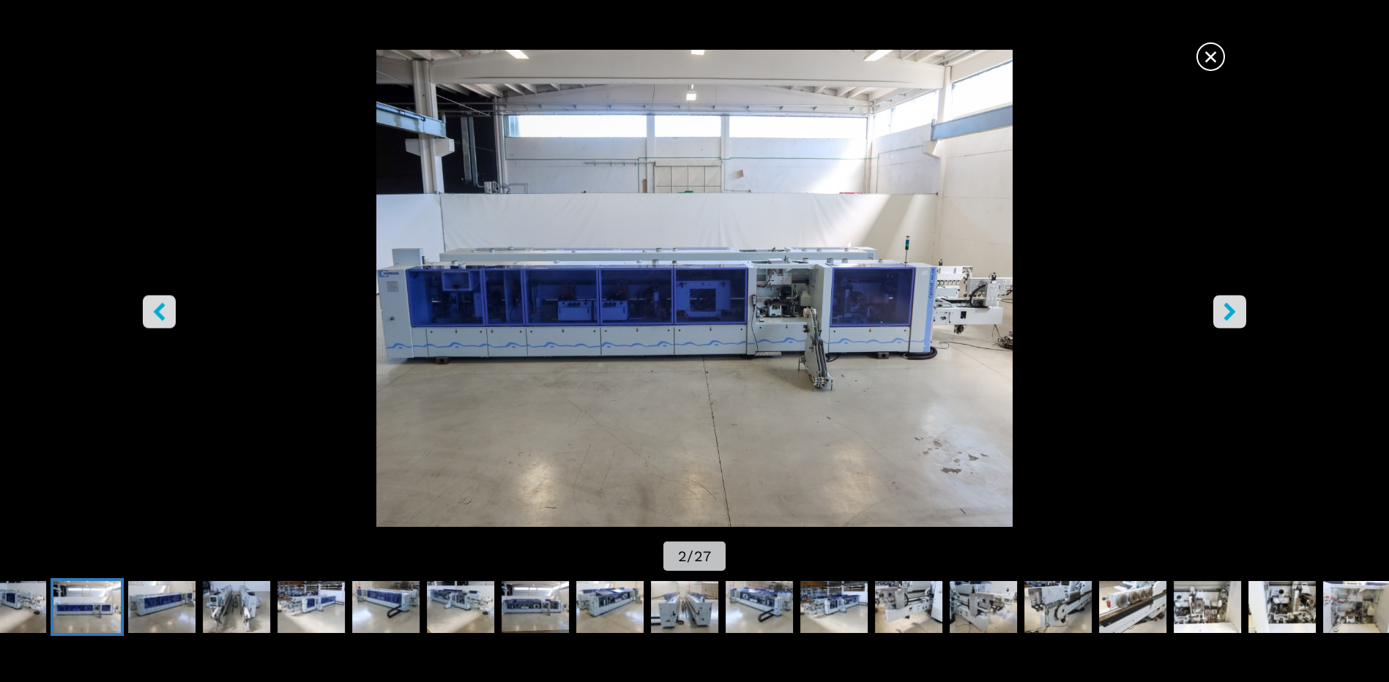
click at [1224, 310] on icon "right-button" at bounding box center [1230, 312] width 18 height 18
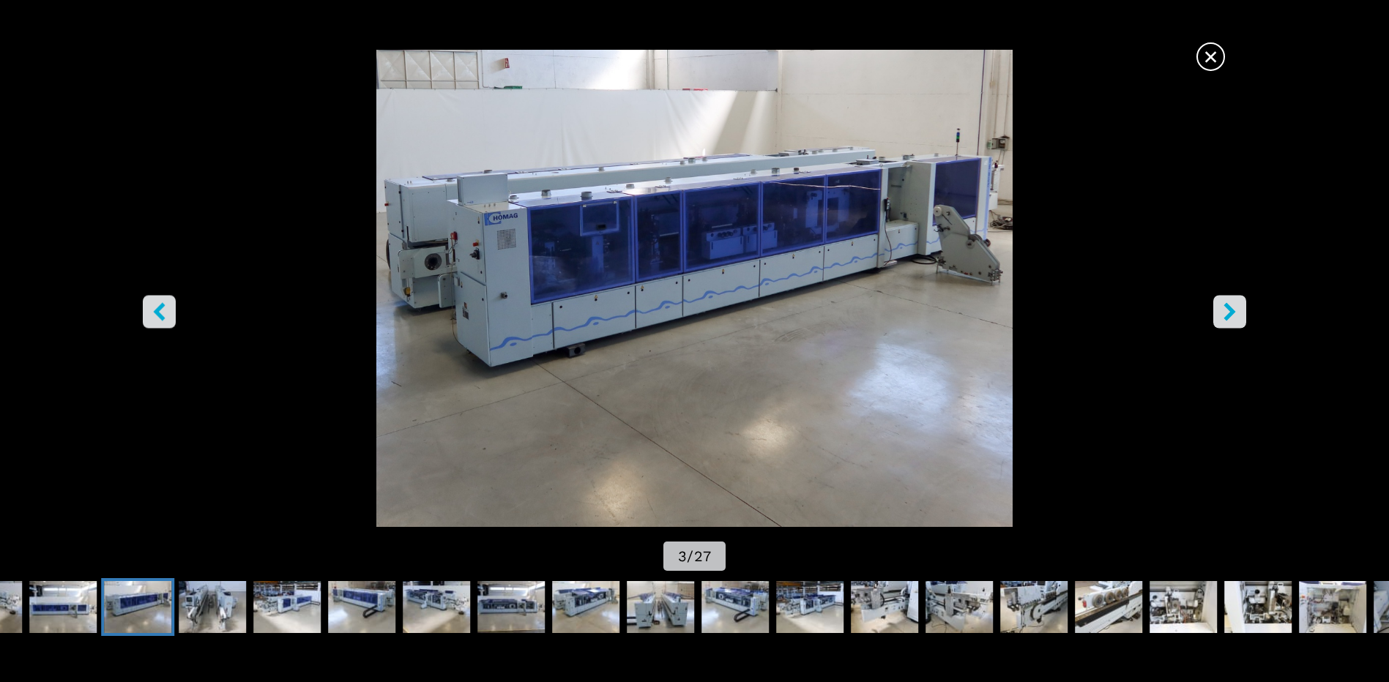
click at [1241, 313] on button "right-button" at bounding box center [1229, 312] width 33 height 33
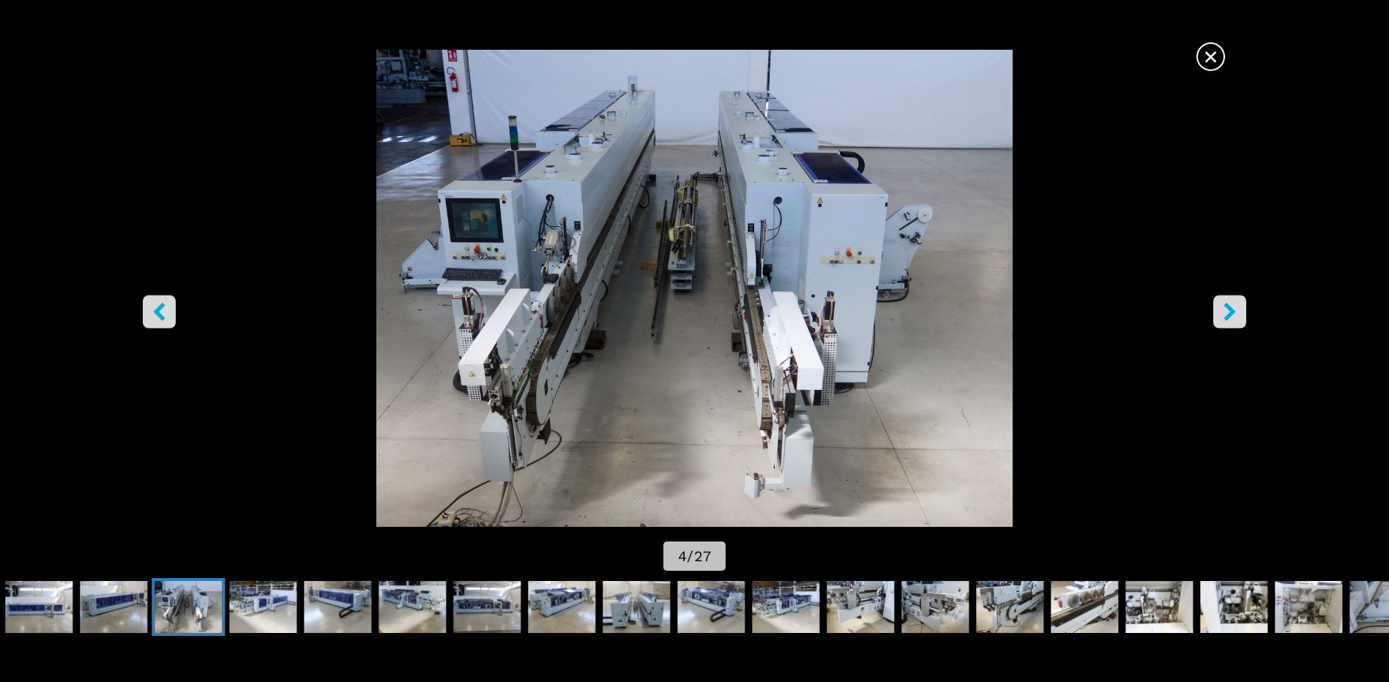
click at [1240, 305] on button "right-button" at bounding box center [1229, 312] width 33 height 33
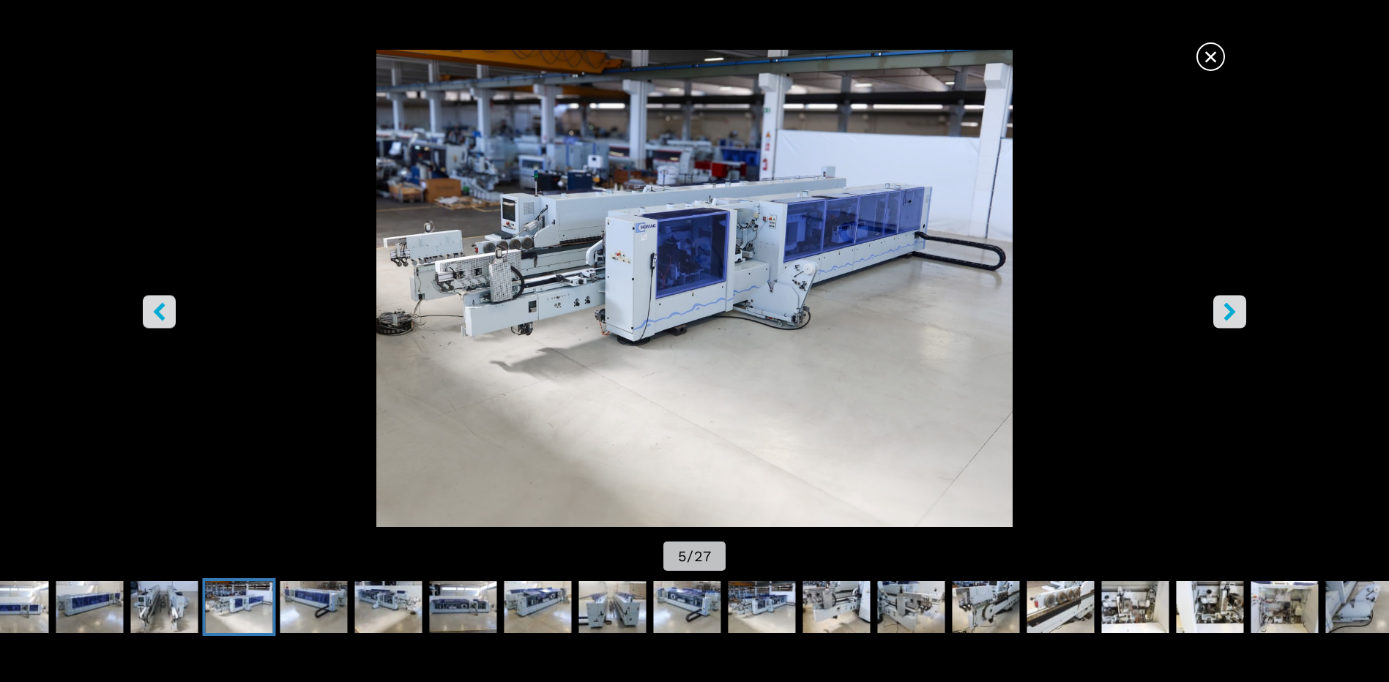
click at [1227, 314] on icon "right-button" at bounding box center [1230, 312] width 18 height 18
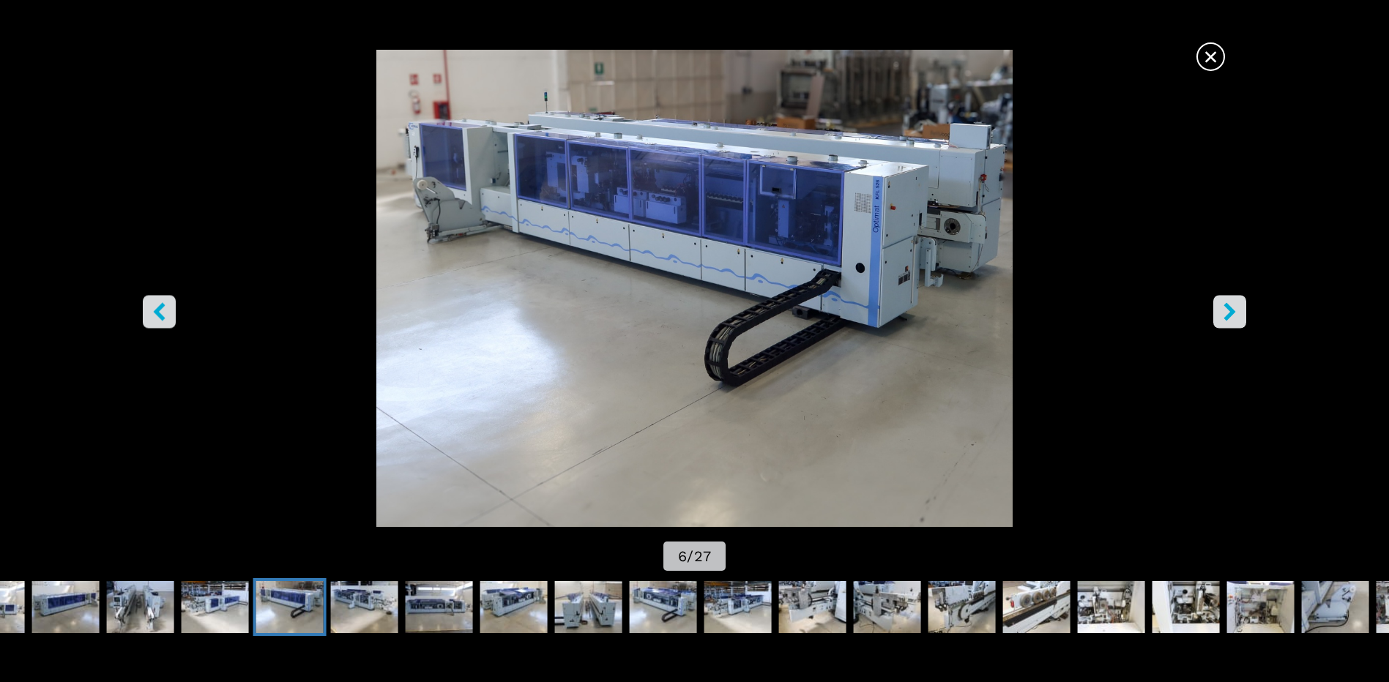
click at [1228, 308] on icon "right-button" at bounding box center [1230, 312] width 12 height 18
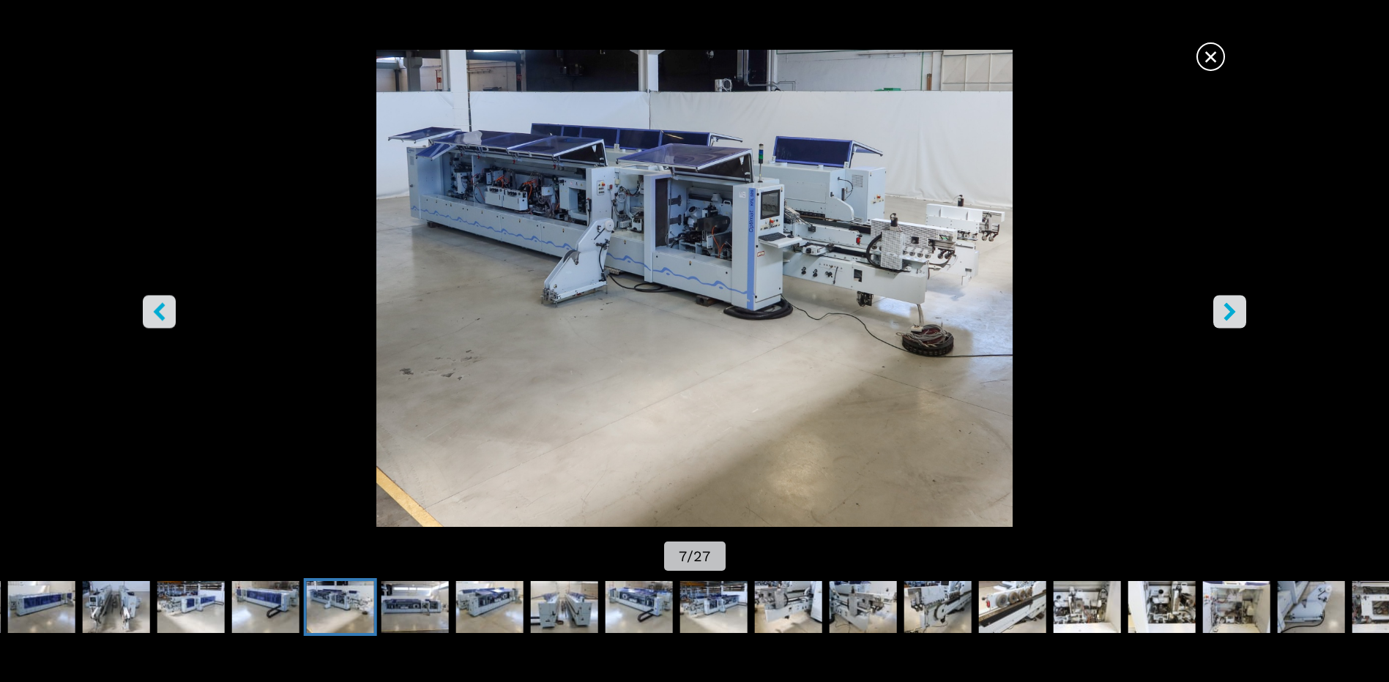
click at [1238, 319] on icon "right-button" at bounding box center [1230, 312] width 18 height 18
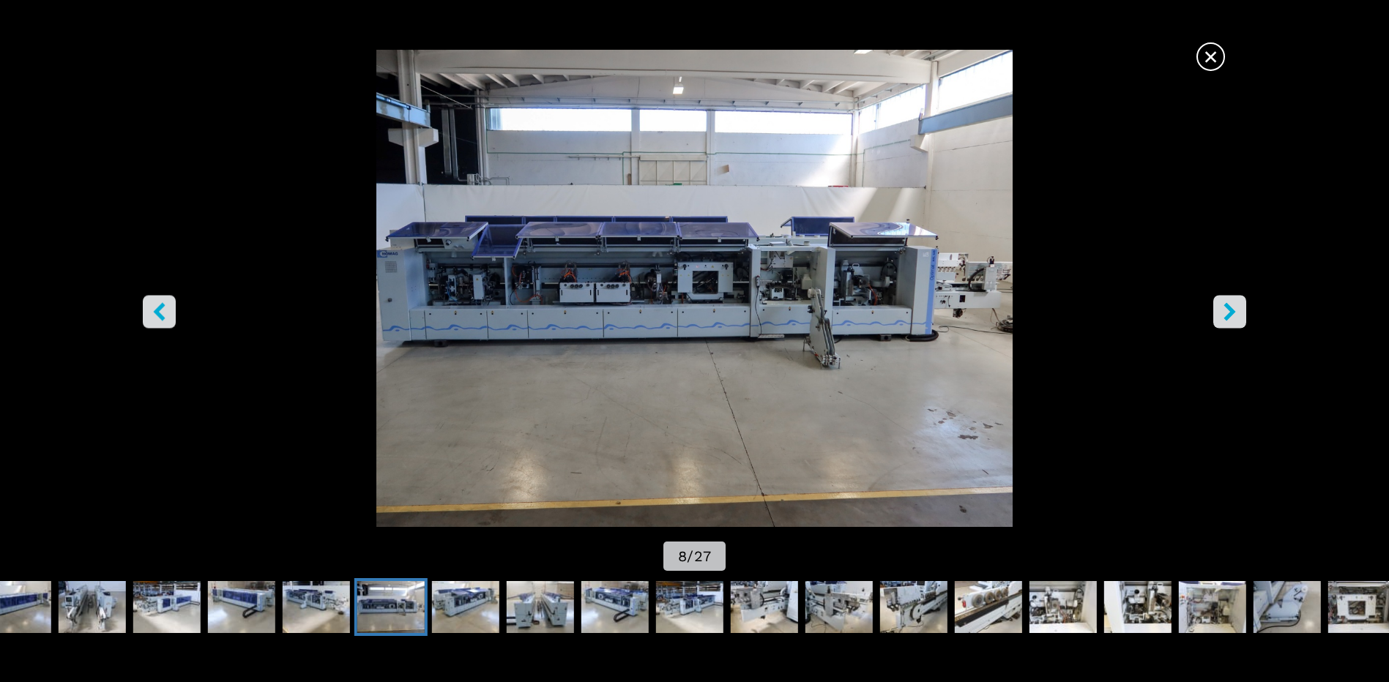
click at [1317, 87] on img "Go to Slide 8" at bounding box center [695, 288] width 1250 height 477
click at [1237, 304] on icon "right-button" at bounding box center [1230, 312] width 18 height 18
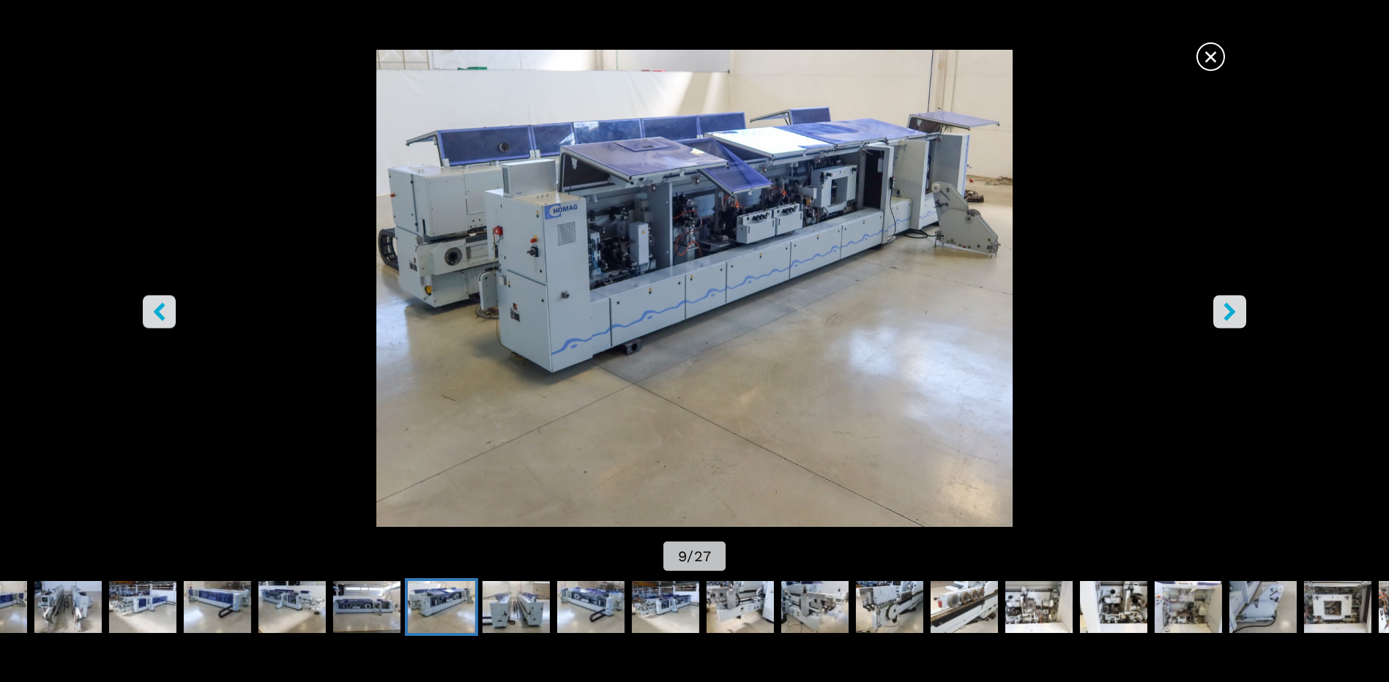
click at [1336, 54] on div "Go to Slide 9" at bounding box center [694, 288] width 1389 height 477
click at [1228, 303] on icon "right-button" at bounding box center [1230, 312] width 18 height 18
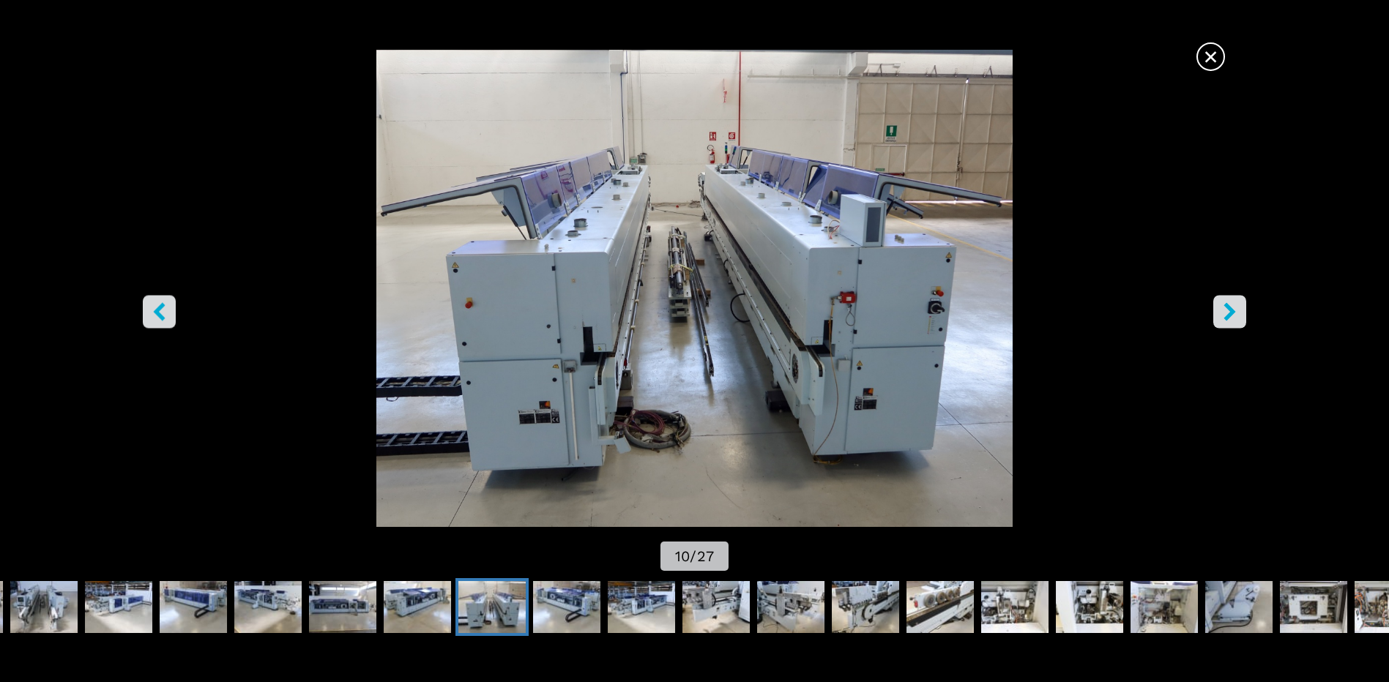
click at [1072, 433] on img "Go to Slide 10" at bounding box center [695, 288] width 1250 height 477
click at [1230, 299] on button "right-button" at bounding box center [1229, 312] width 33 height 33
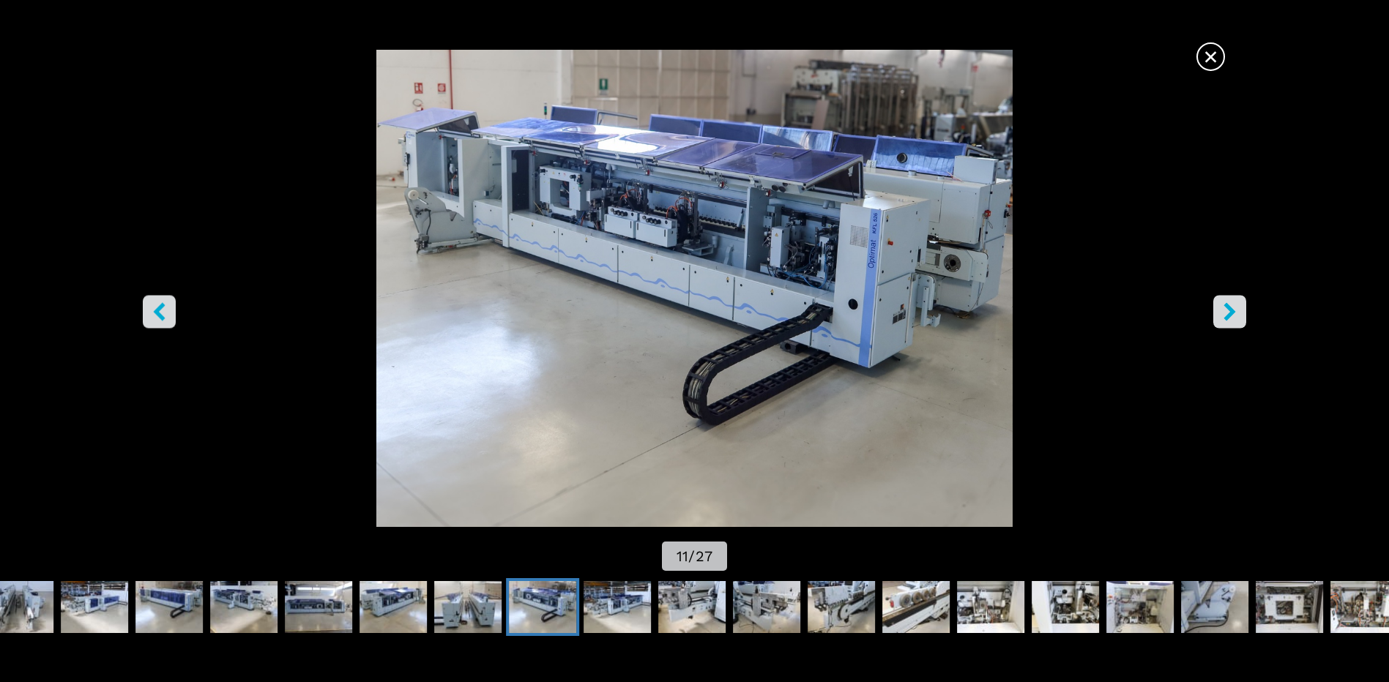
drag, startPoint x: 1346, startPoint y: 320, endPoint x: 1295, endPoint y: 321, distance: 50.5
click at [1345, 320] on div "Go to Slide 11" at bounding box center [694, 288] width 1389 height 477
click at [1236, 318] on icon "right-button" at bounding box center [1230, 312] width 18 height 18
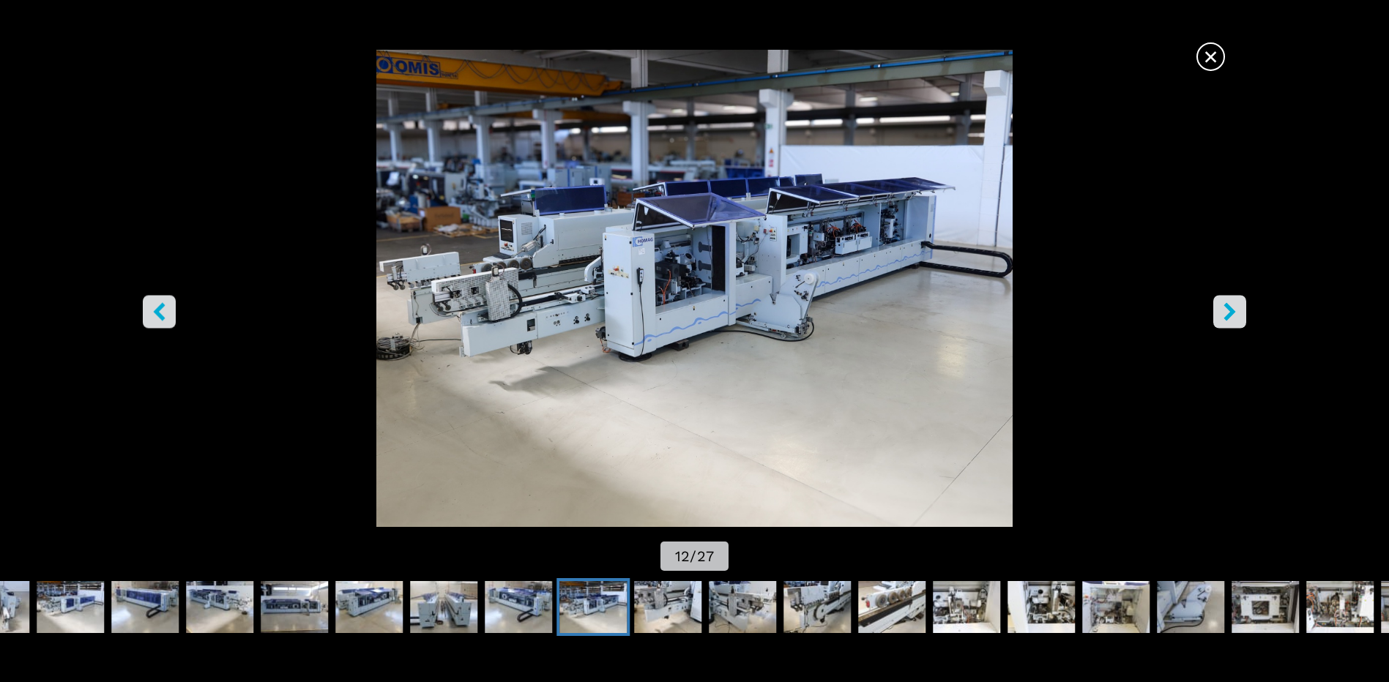
click at [1300, 316] on img "Go to Slide 12" at bounding box center [695, 288] width 1250 height 477
click at [1235, 320] on icon "right-button" at bounding box center [1230, 312] width 18 height 18
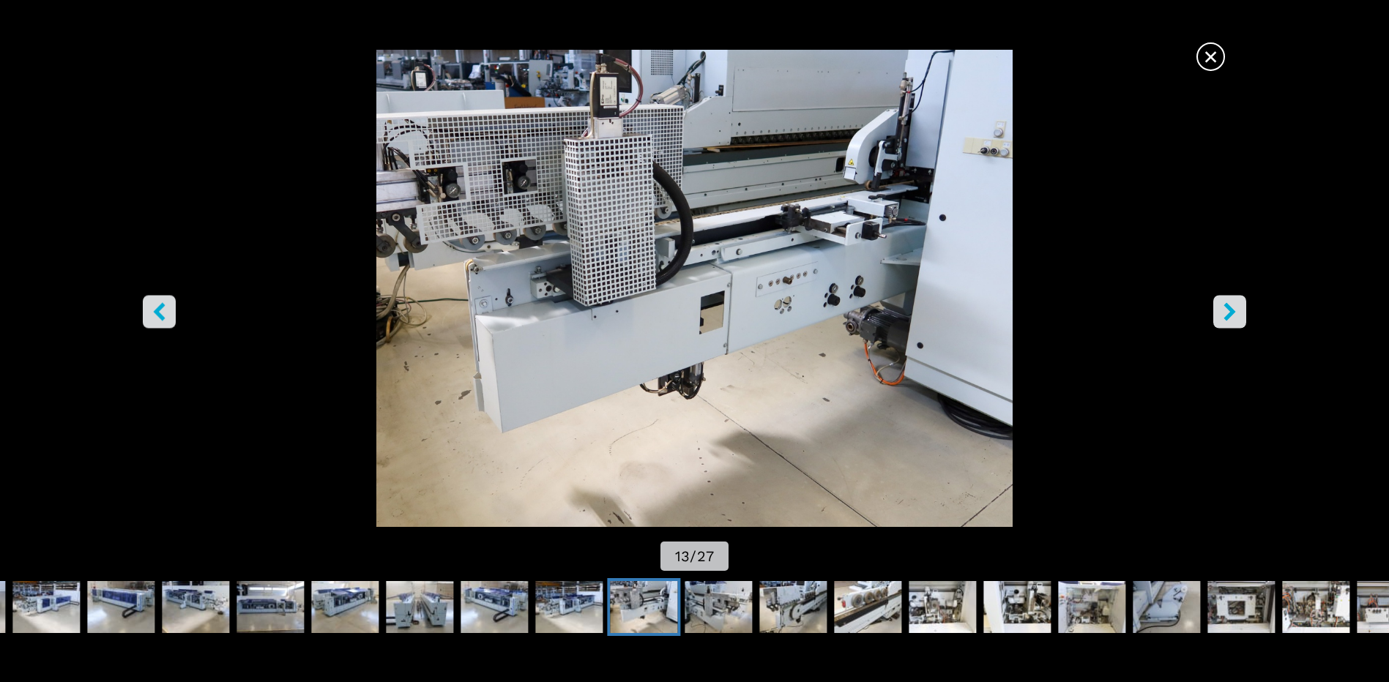
drag, startPoint x: 931, startPoint y: 293, endPoint x: 945, endPoint y: 293, distance: 14.6
click at [931, 293] on img "Go to Slide 13" at bounding box center [695, 288] width 1250 height 477
click at [1237, 316] on icon "right-button" at bounding box center [1230, 312] width 18 height 18
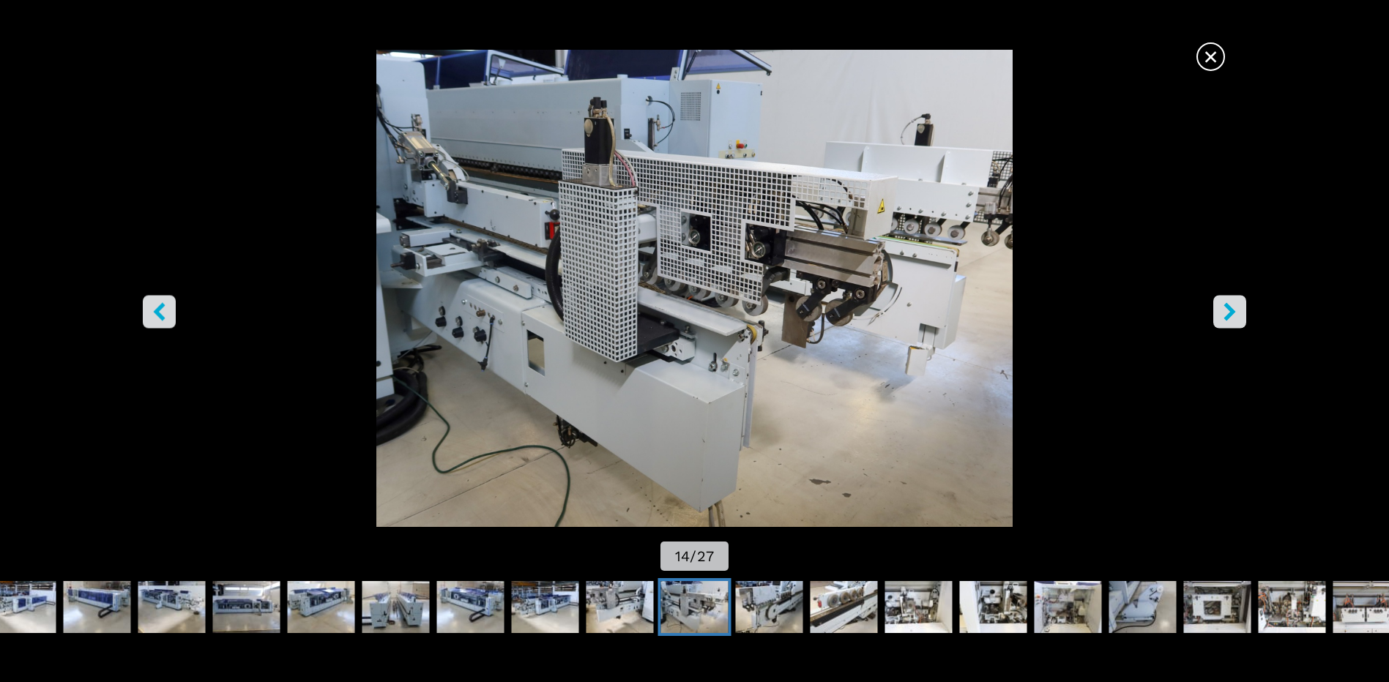
click at [1345, 275] on div "Go to Slide 14" at bounding box center [694, 288] width 1389 height 477
click at [1238, 311] on icon "right-button" at bounding box center [1230, 312] width 18 height 18
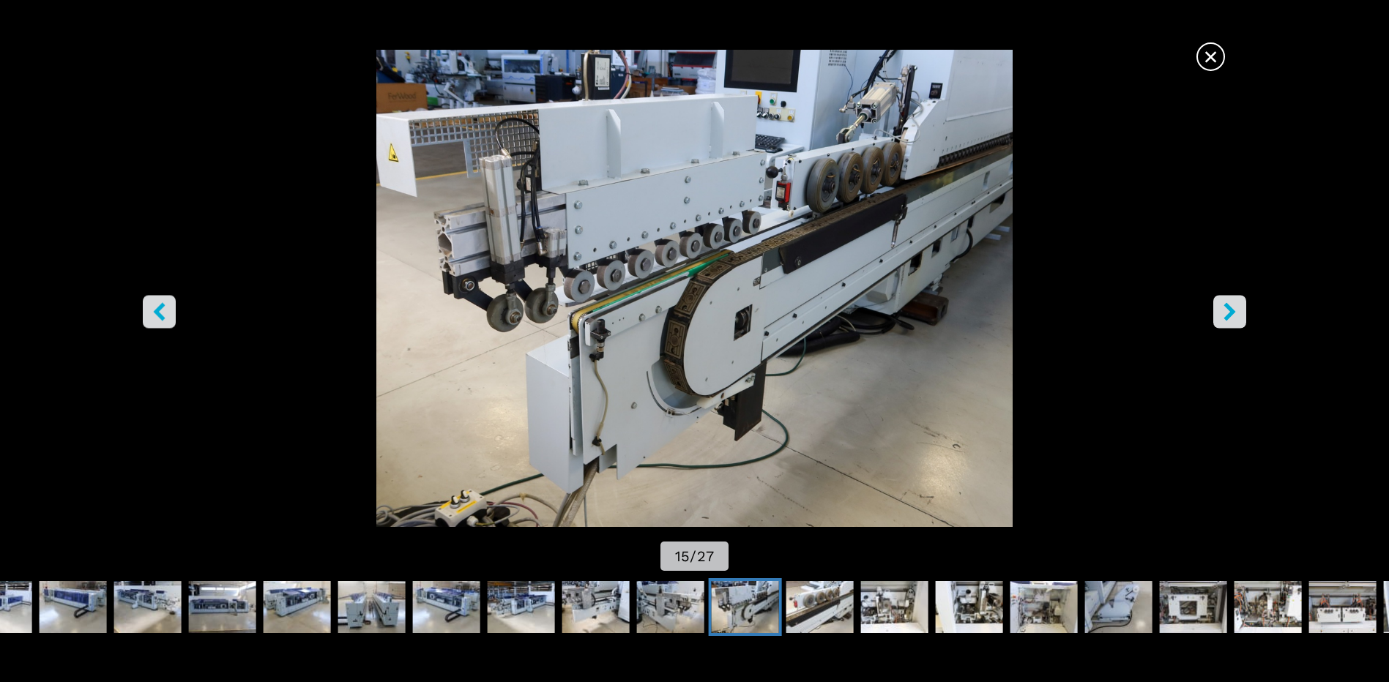
click at [1253, 303] on img "Go to Slide 15" at bounding box center [695, 288] width 1250 height 477
click at [1239, 313] on icon "right-button" at bounding box center [1230, 312] width 18 height 18
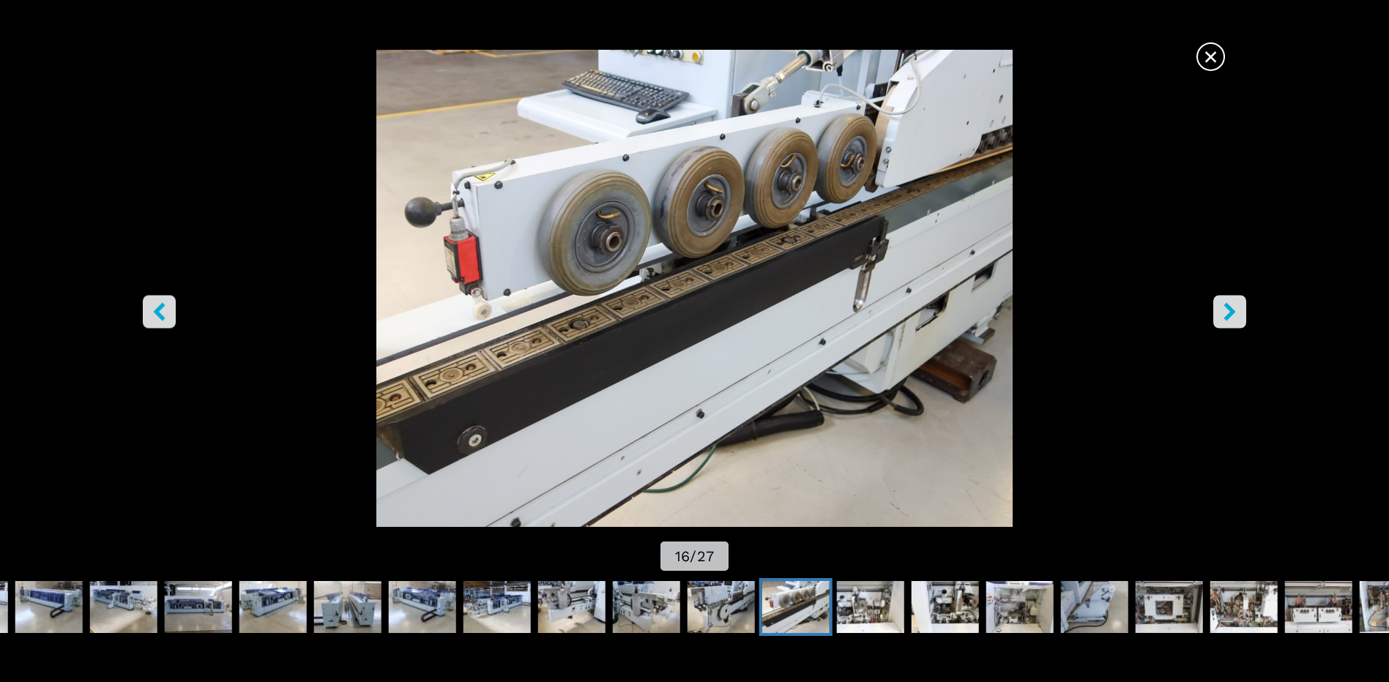
click at [1319, 285] on img "Go to Slide 16" at bounding box center [695, 288] width 1250 height 477
click at [1232, 305] on icon "right-button" at bounding box center [1230, 312] width 18 height 18
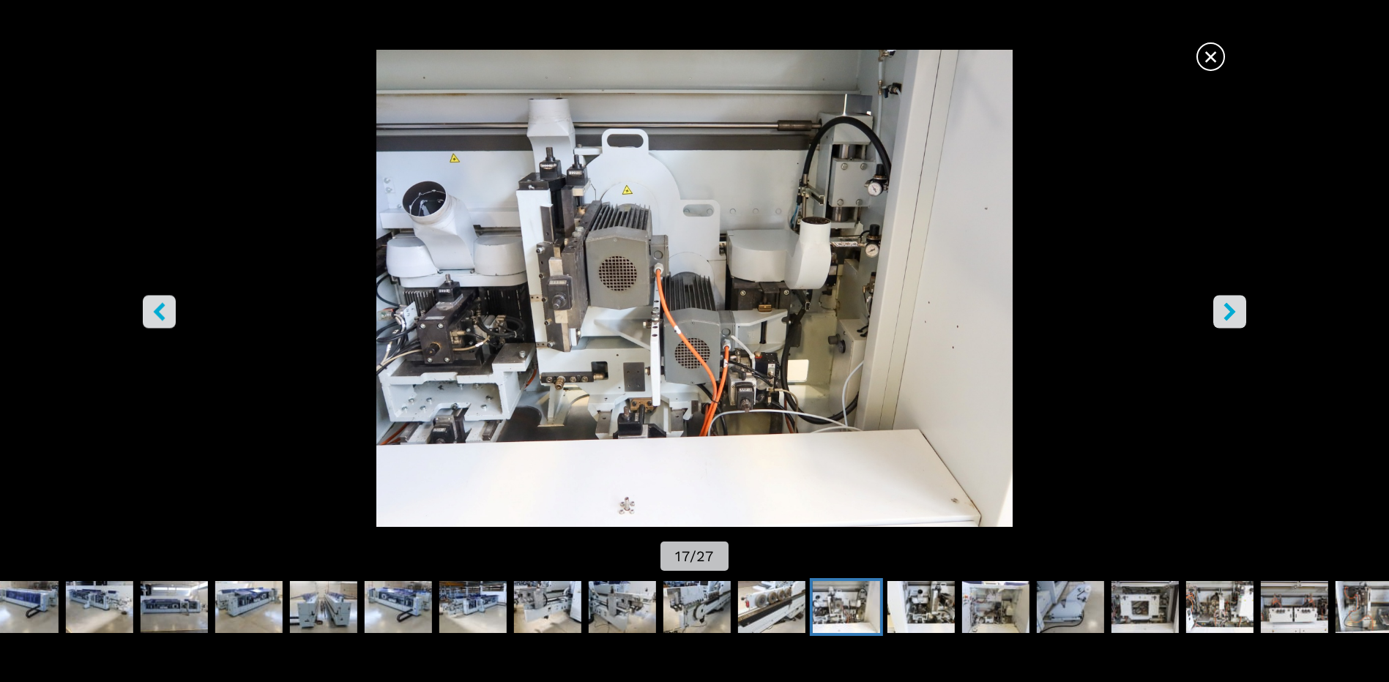
click at [963, 333] on img "Go to Slide 17" at bounding box center [695, 288] width 1250 height 477
click at [1233, 310] on icon "right-button" at bounding box center [1230, 312] width 12 height 18
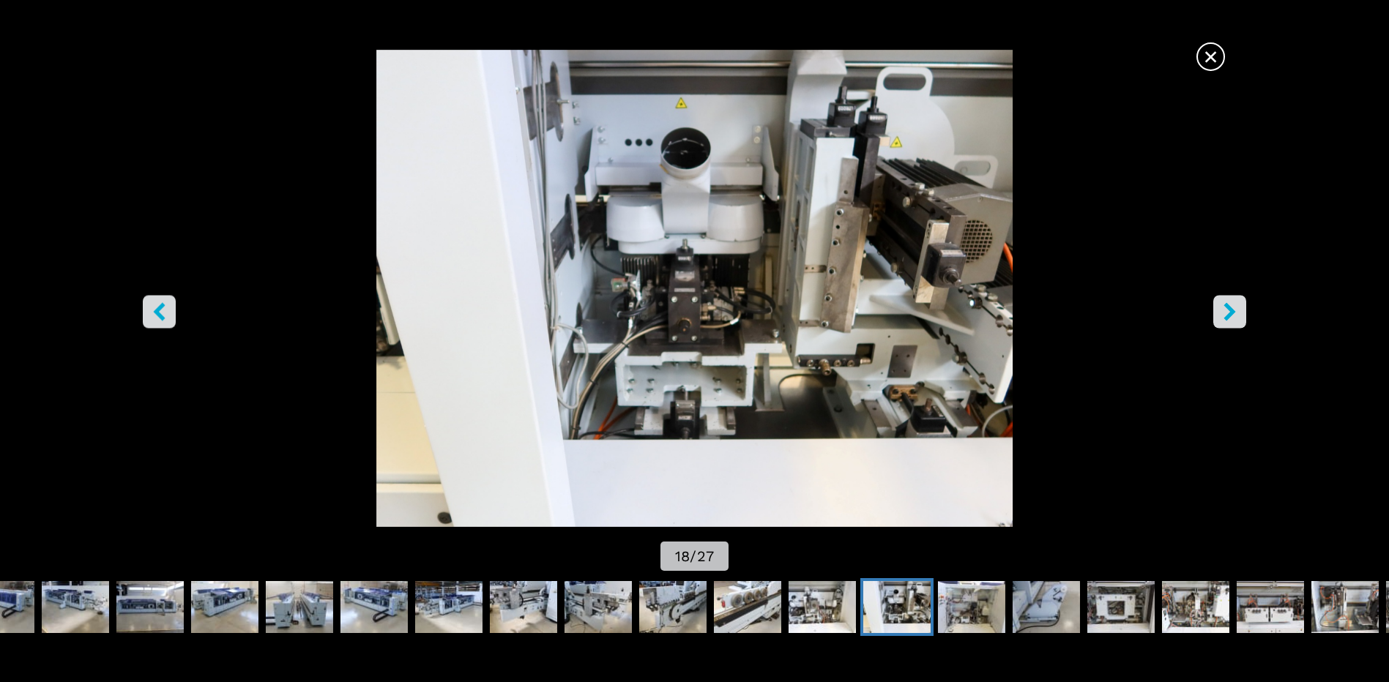
click at [1227, 308] on icon "right-button" at bounding box center [1230, 312] width 18 height 18
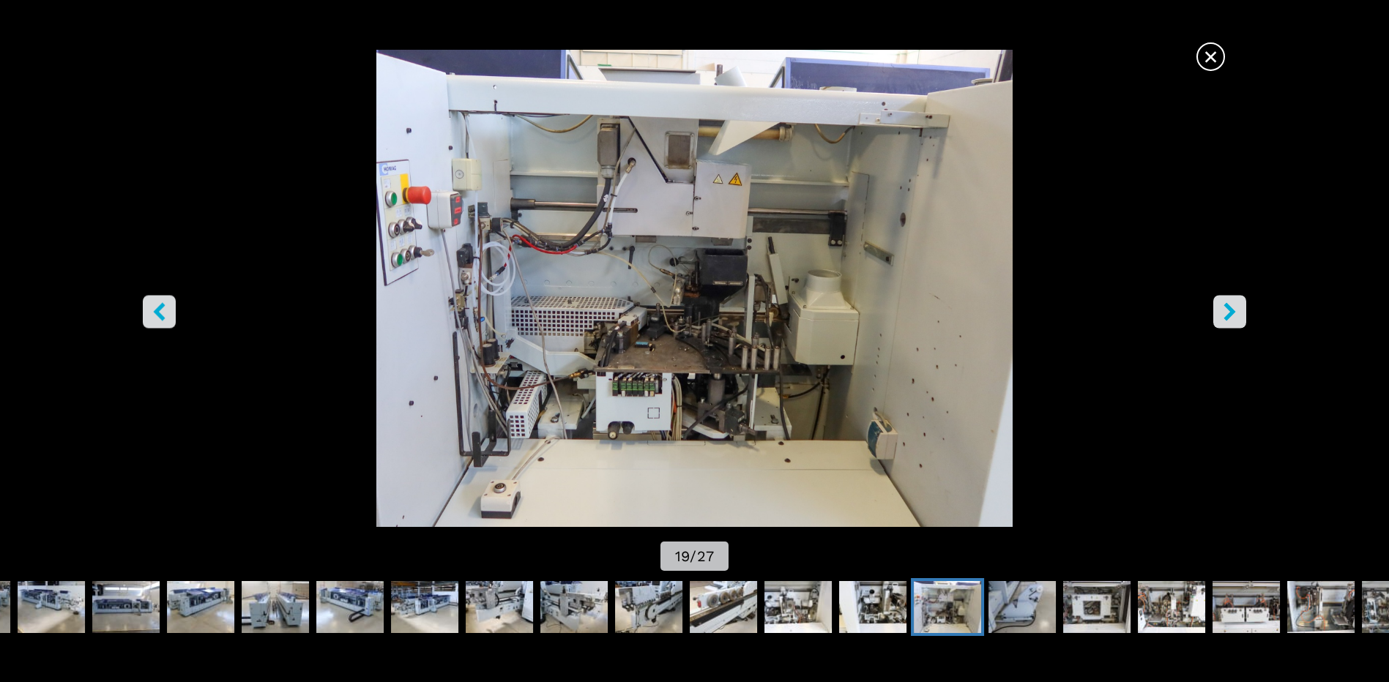
click at [1188, 520] on img "Go to Slide 19" at bounding box center [695, 288] width 1250 height 477
click at [1232, 317] on icon "right-button" at bounding box center [1230, 312] width 18 height 18
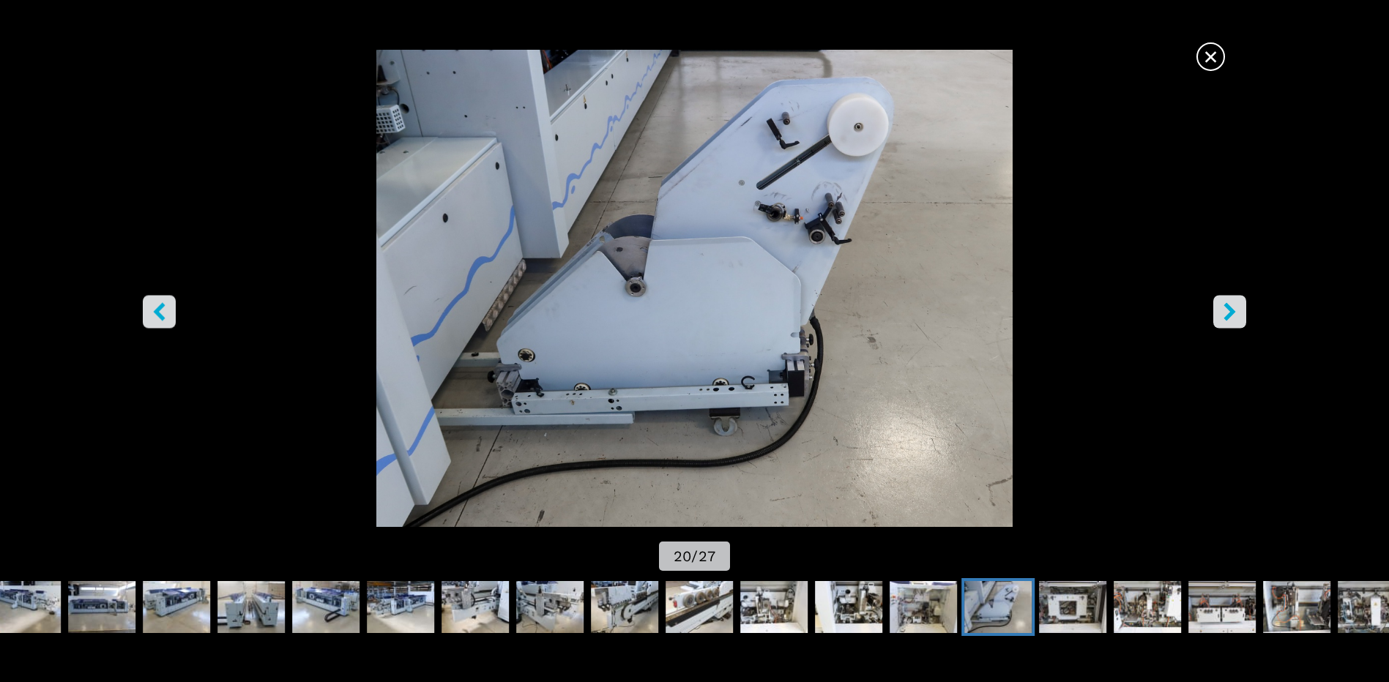
click at [1239, 310] on icon "right-button" at bounding box center [1230, 312] width 18 height 18
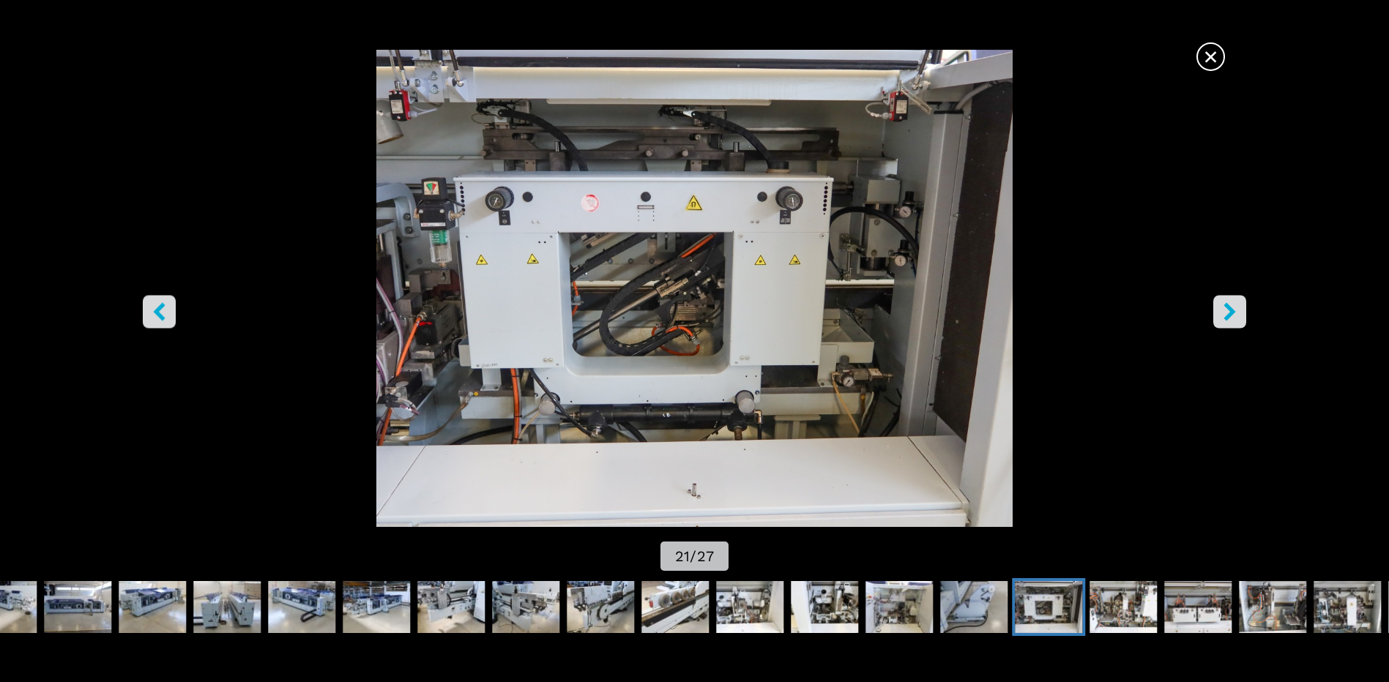
click at [1235, 327] on button "right-button" at bounding box center [1229, 312] width 33 height 33
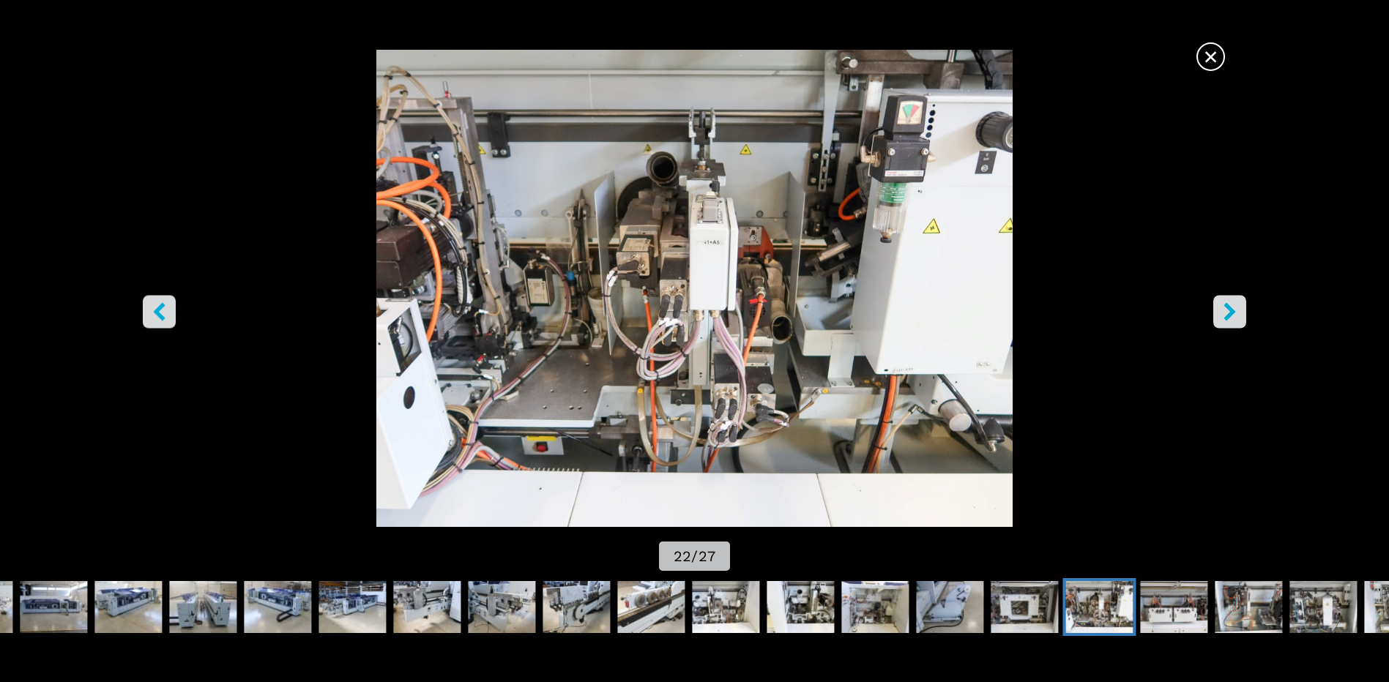
click at [1340, 369] on div "Go to Slide 22" at bounding box center [694, 288] width 1389 height 477
click at [1238, 322] on button "right-button" at bounding box center [1229, 312] width 33 height 33
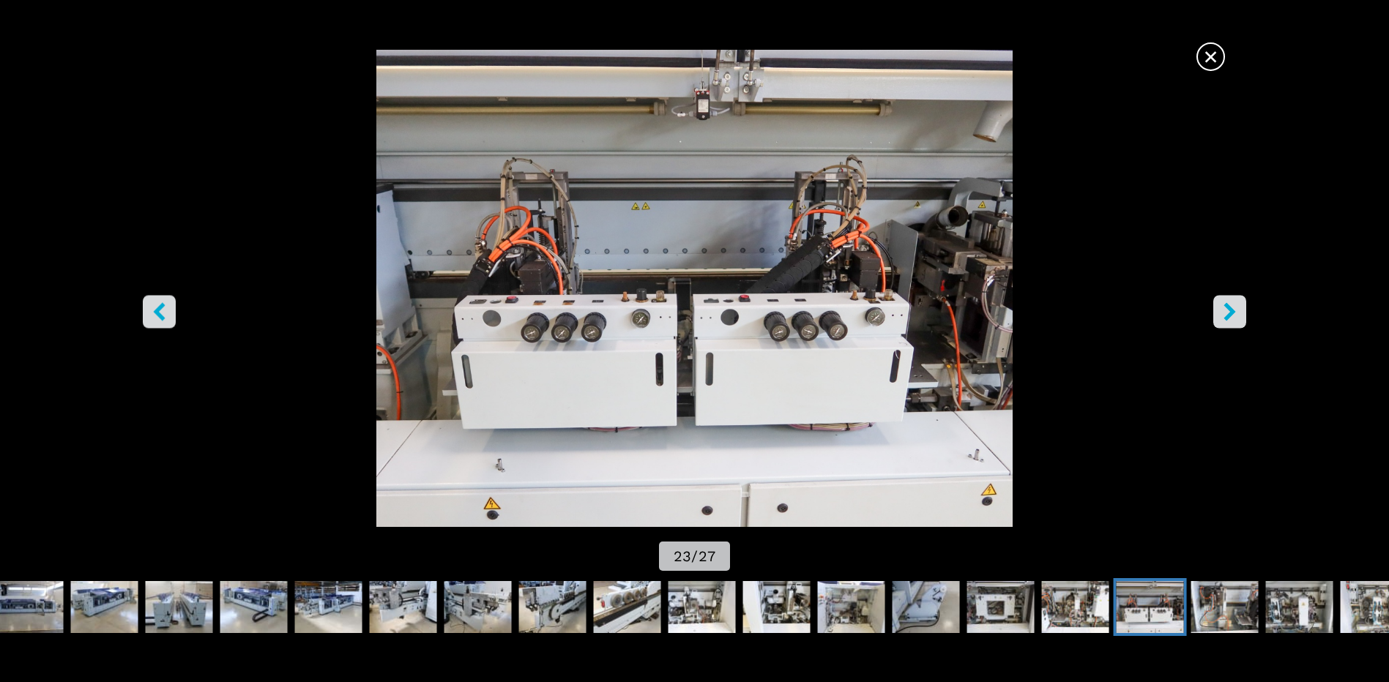
click at [1121, 529] on div "× 23 / 27" at bounding box center [694, 312] width 1389 height 525
click at [1235, 307] on icon "right-button" at bounding box center [1230, 312] width 18 height 18
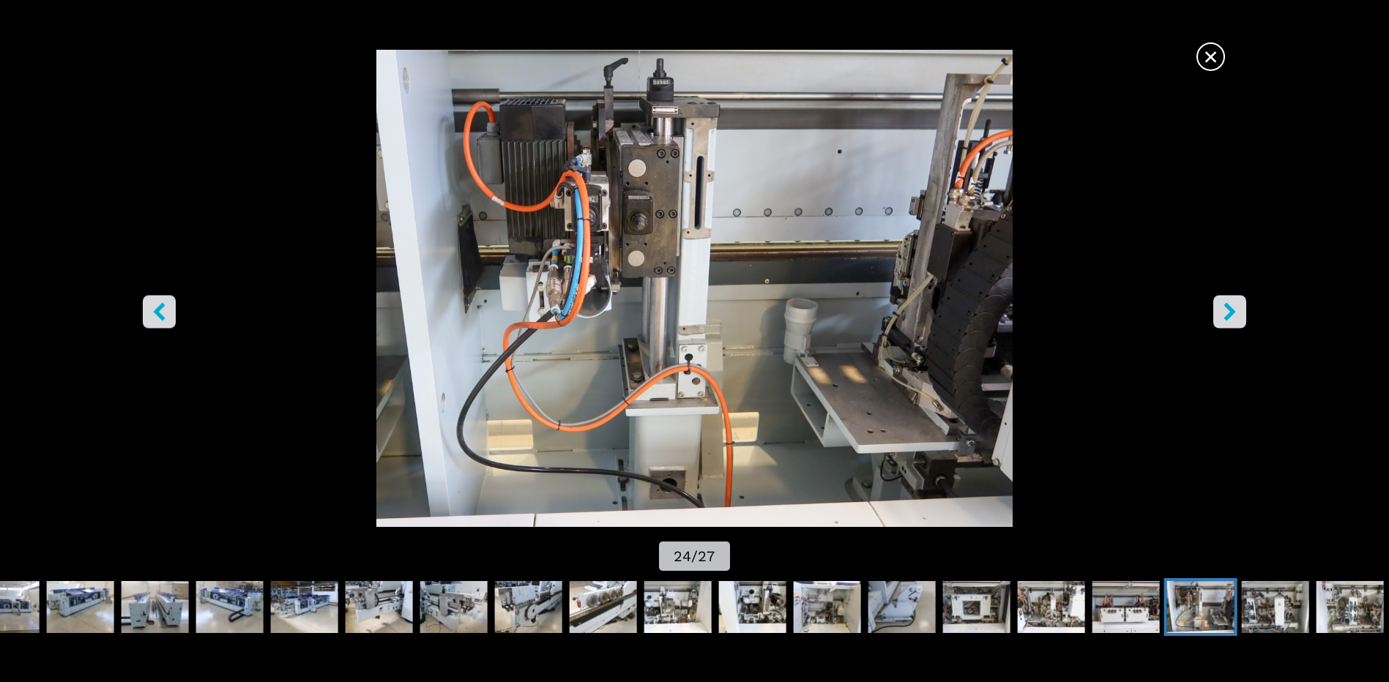
drag, startPoint x: 852, startPoint y: 338, endPoint x: 734, endPoint y: 328, distance: 117.5
click at [1335, 264] on div "Go to Slide 24" at bounding box center [694, 288] width 1389 height 477
click at [1232, 310] on icon "right-button" at bounding box center [1230, 312] width 12 height 18
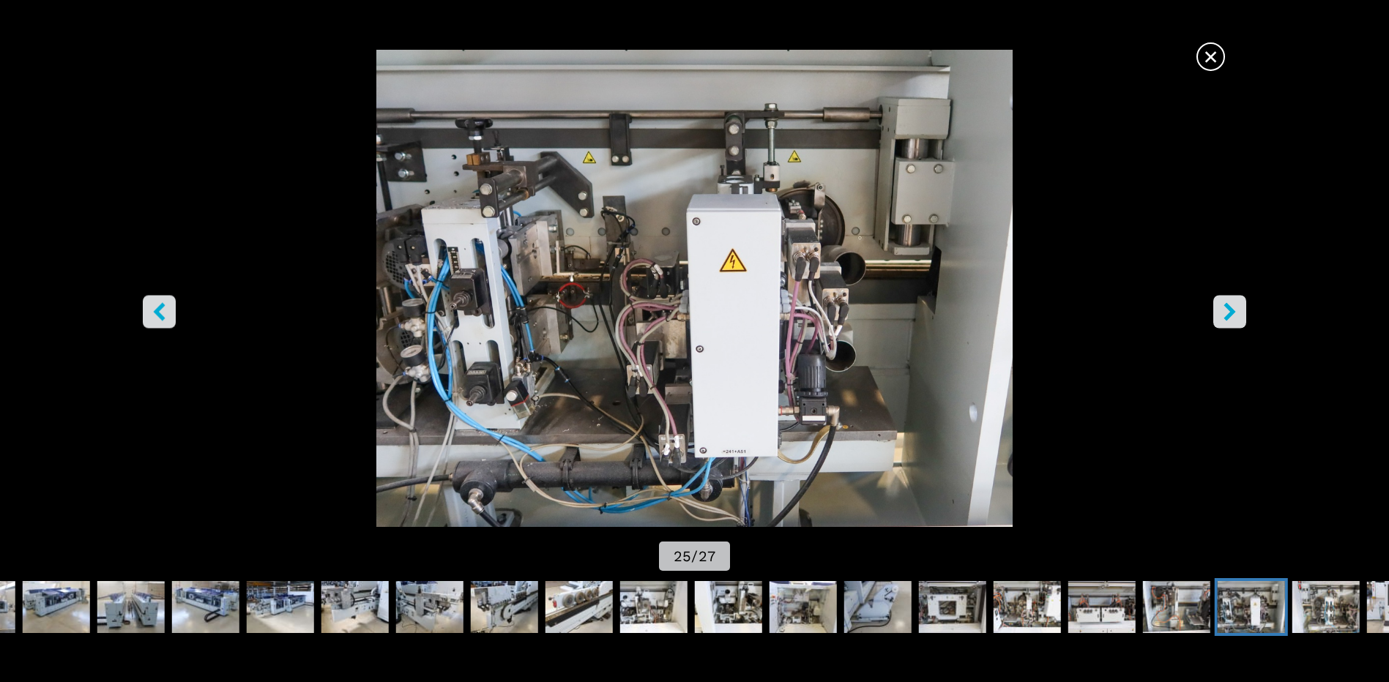
click at [964, 349] on img "Go to Slide 25" at bounding box center [695, 288] width 1250 height 477
click at [1240, 309] on button "right-button" at bounding box center [1229, 312] width 33 height 33
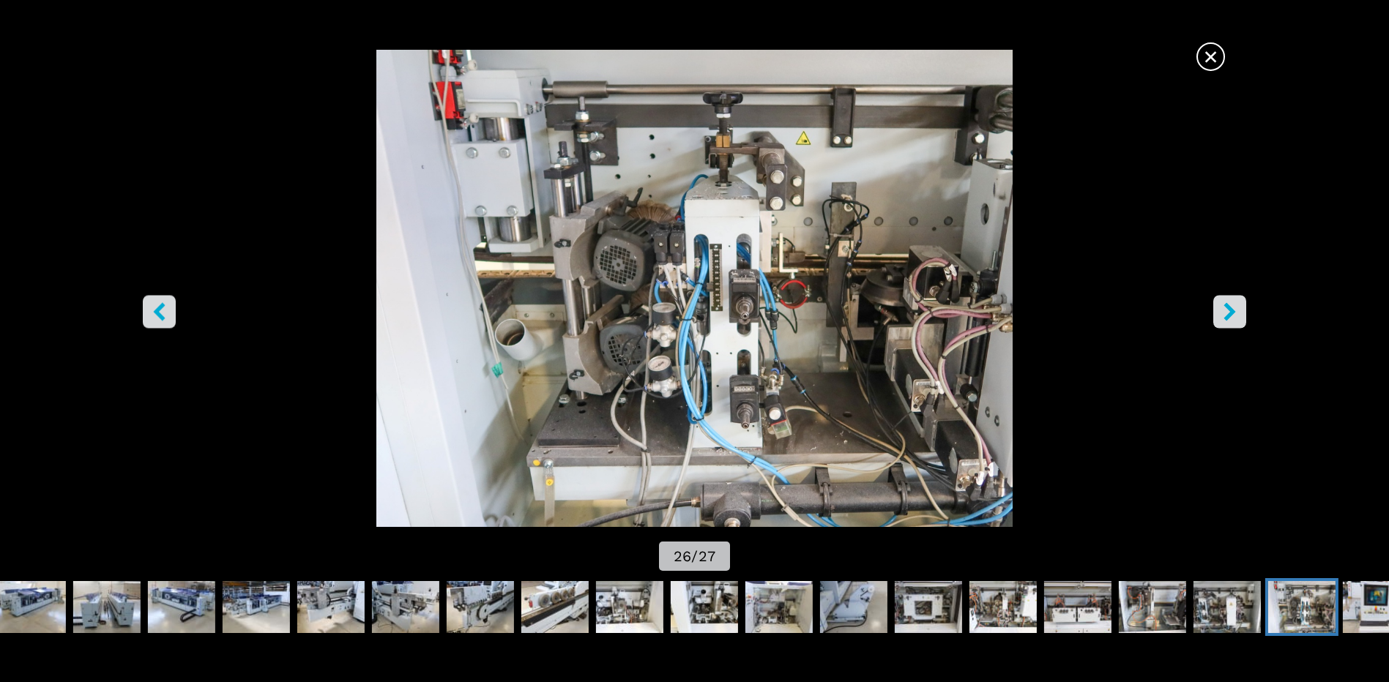
click at [925, 310] on img "Go to Slide 26" at bounding box center [695, 288] width 1250 height 477
click at [1227, 311] on icon "right-button" at bounding box center [1230, 312] width 18 height 18
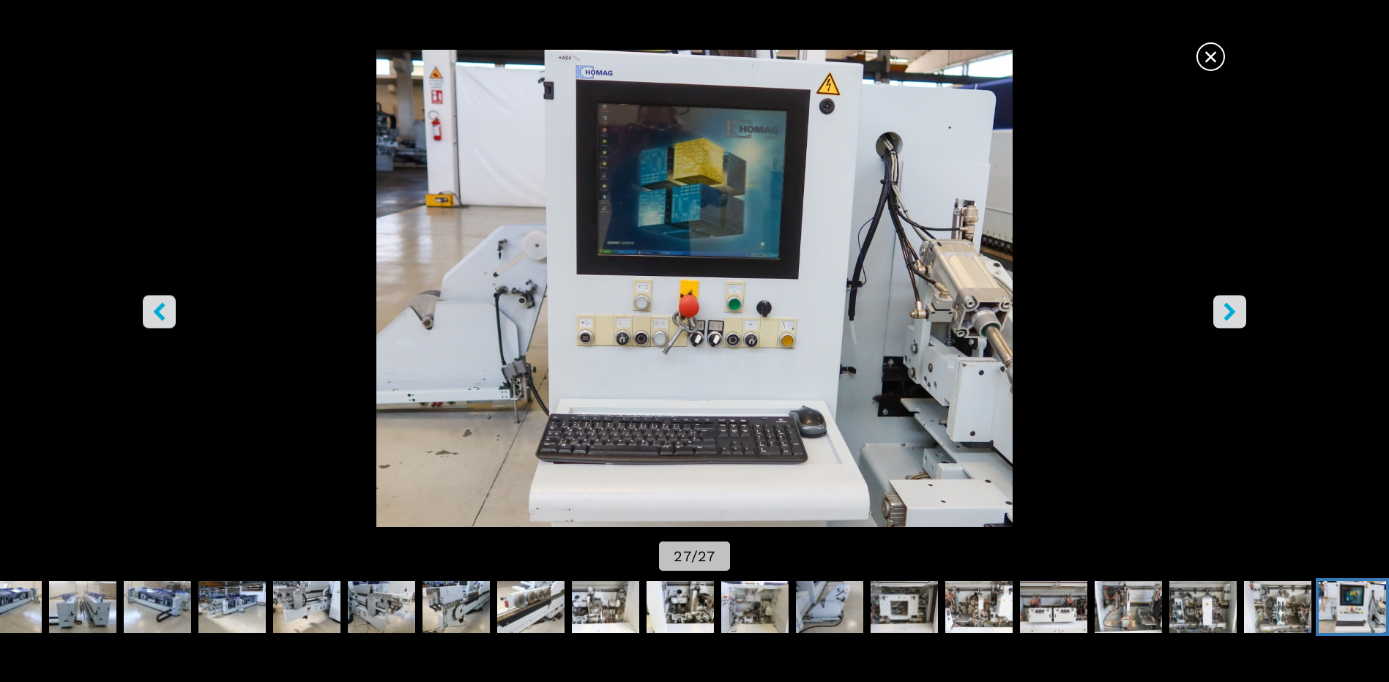
click at [875, 310] on img "Go to Slide 27" at bounding box center [695, 288] width 1250 height 477
click at [1232, 305] on icon "right-button" at bounding box center [1230, 312] width 18 height 18
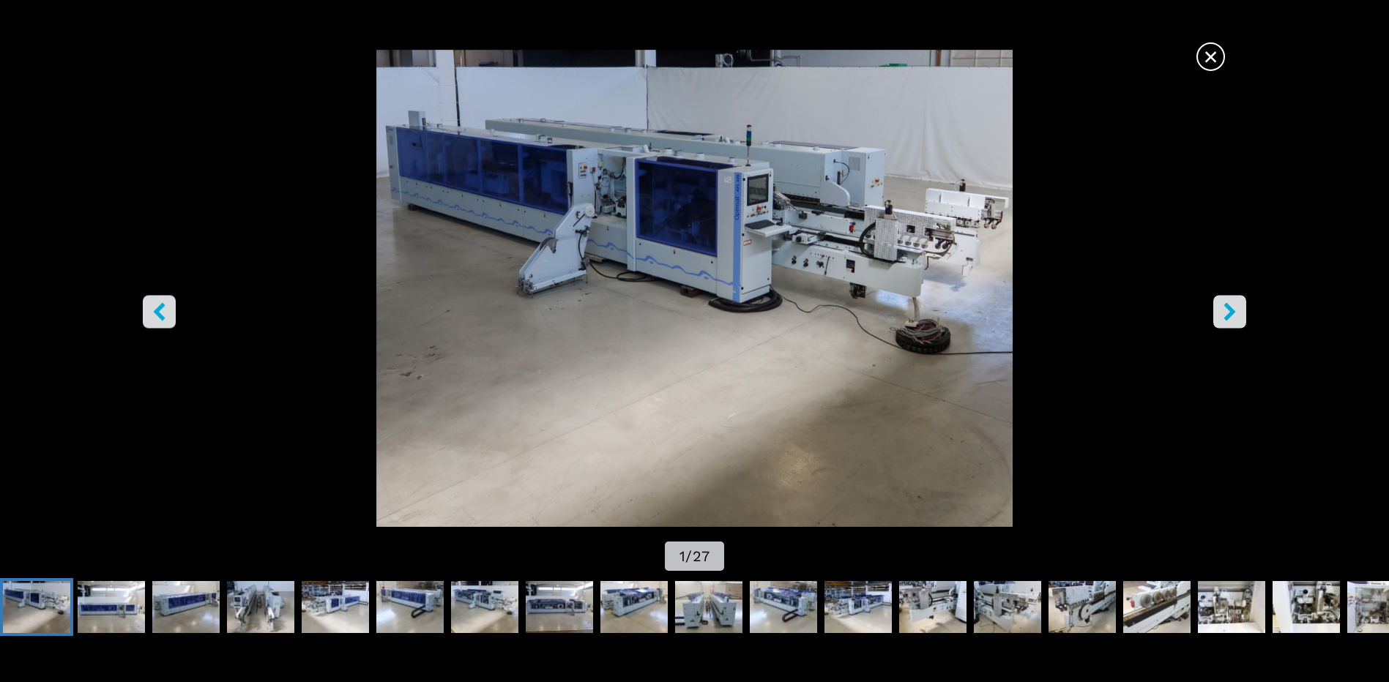
click at [1210, 57] on span "×" at bounding box center [1211, 54] width 26 height 26
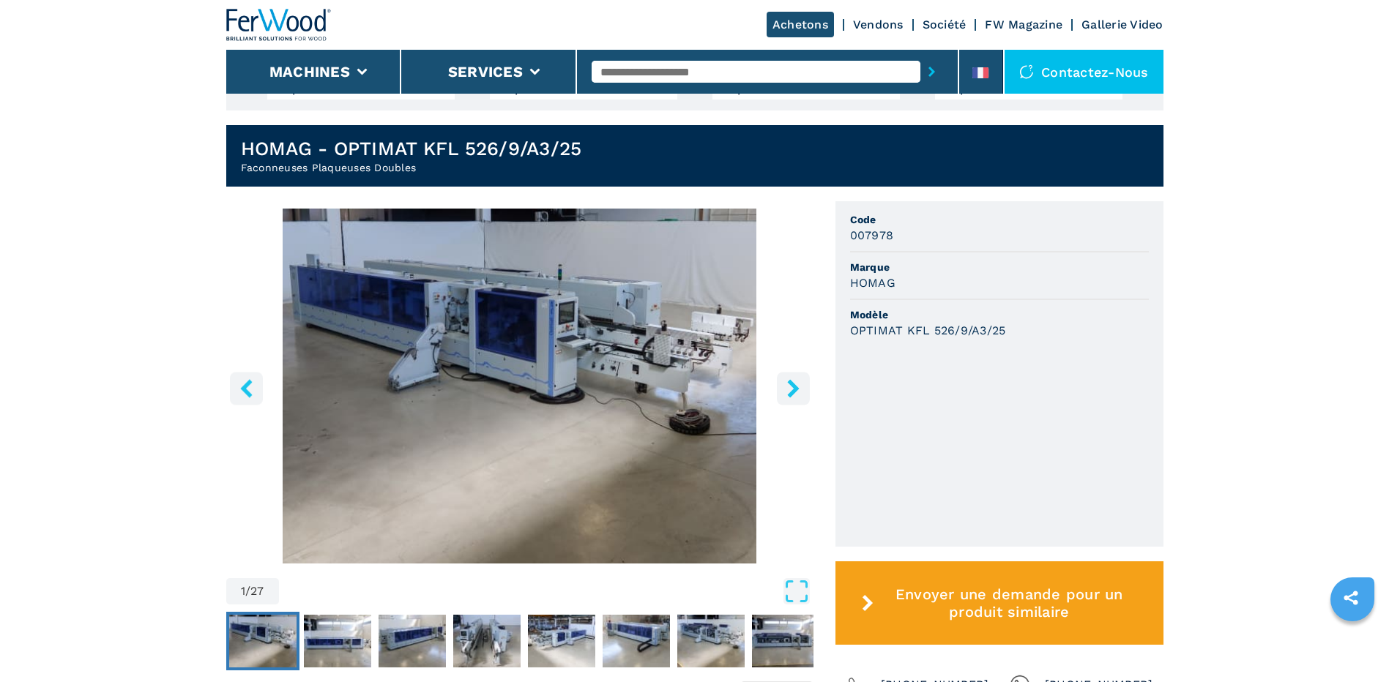
click at [509, 387] on img "Go to Slide 1" at bounding box center [519, 386] width 587 height 355
